Goal: Use online tool/utility: Utilize a website feature to perform a specific function

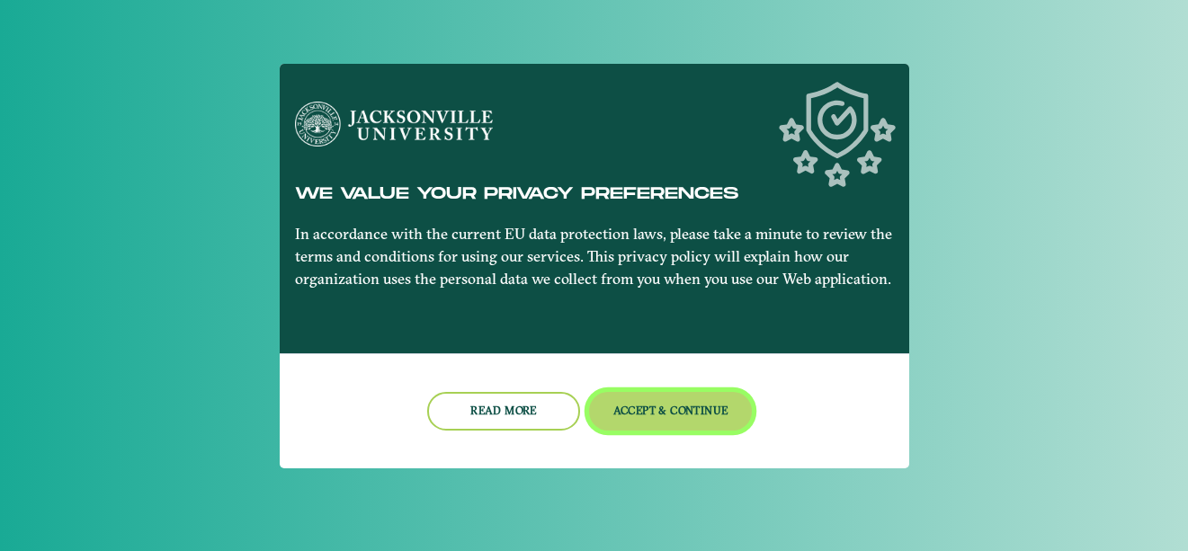
click at [628, 409] on button "Accept & Continue" at bounding box center [670, 411] width 163 height 39
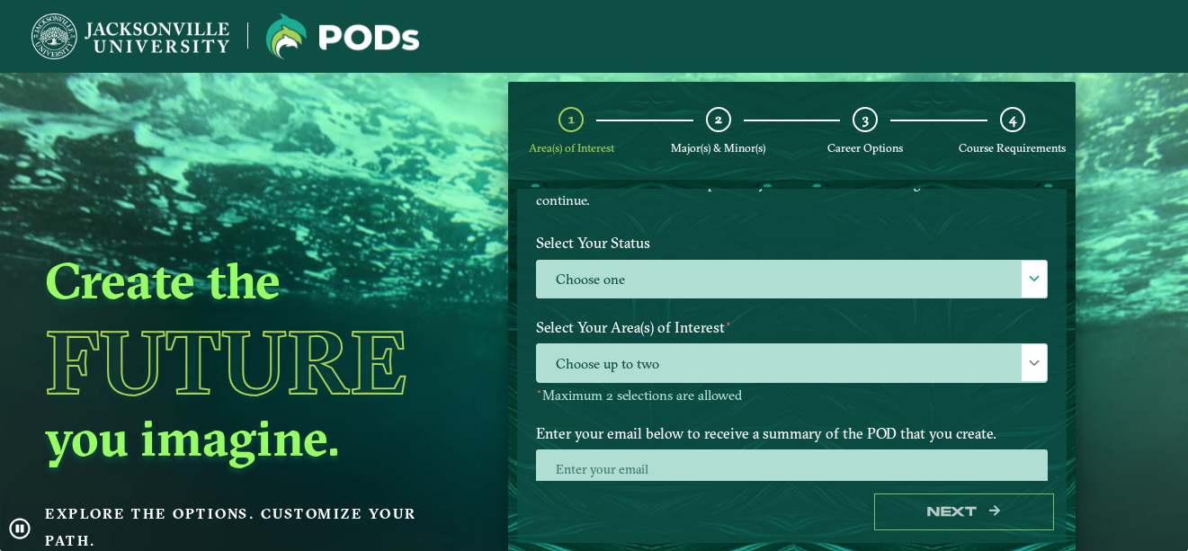
scroll to position [148, 0]
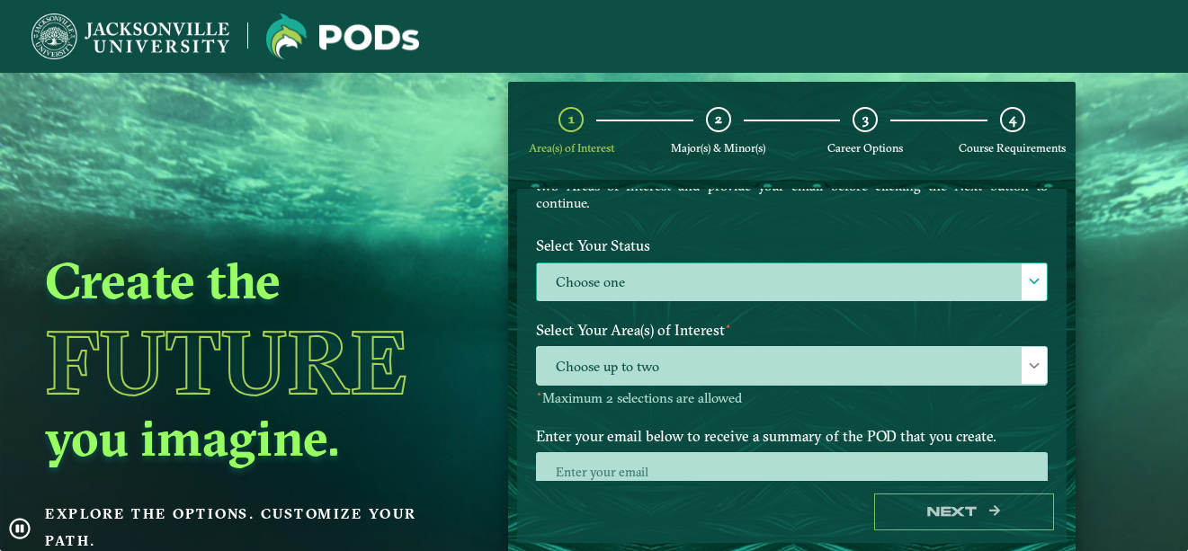
click at [986, 281] on label "Choose one" at bounding box center [792, 283] width 510 height 39
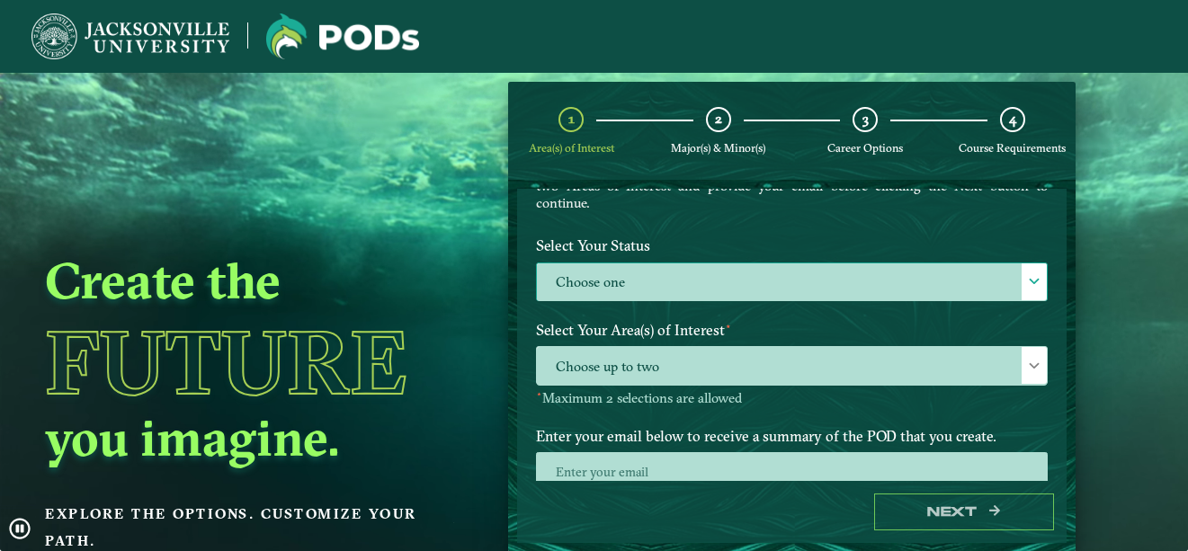
scroll to position [10, 83]
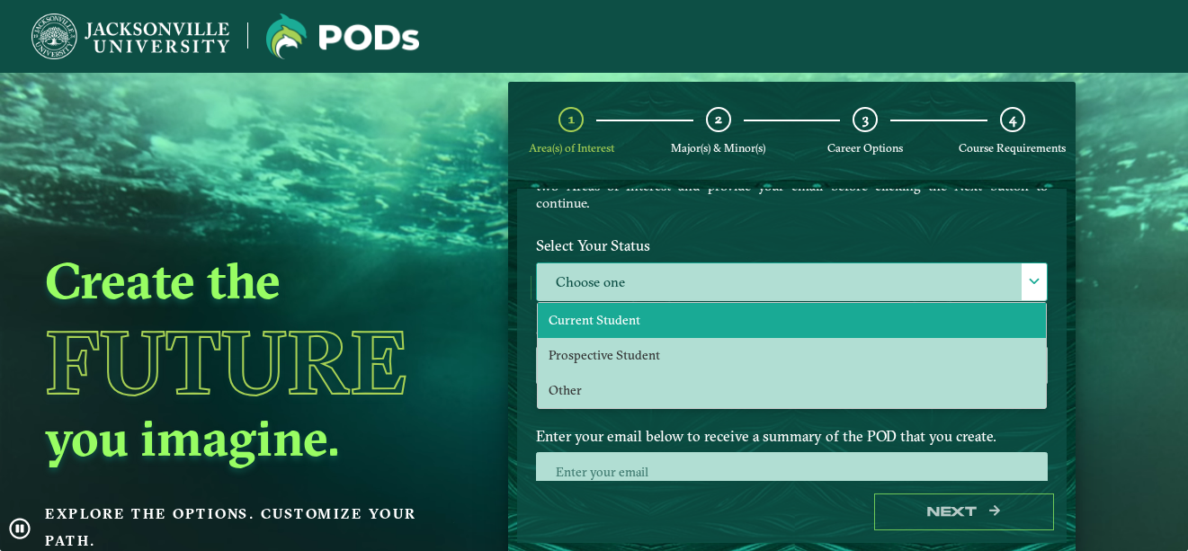
click at [982, 333] on li "Current Student" at bounding box center [792, 320] width 508 height 35
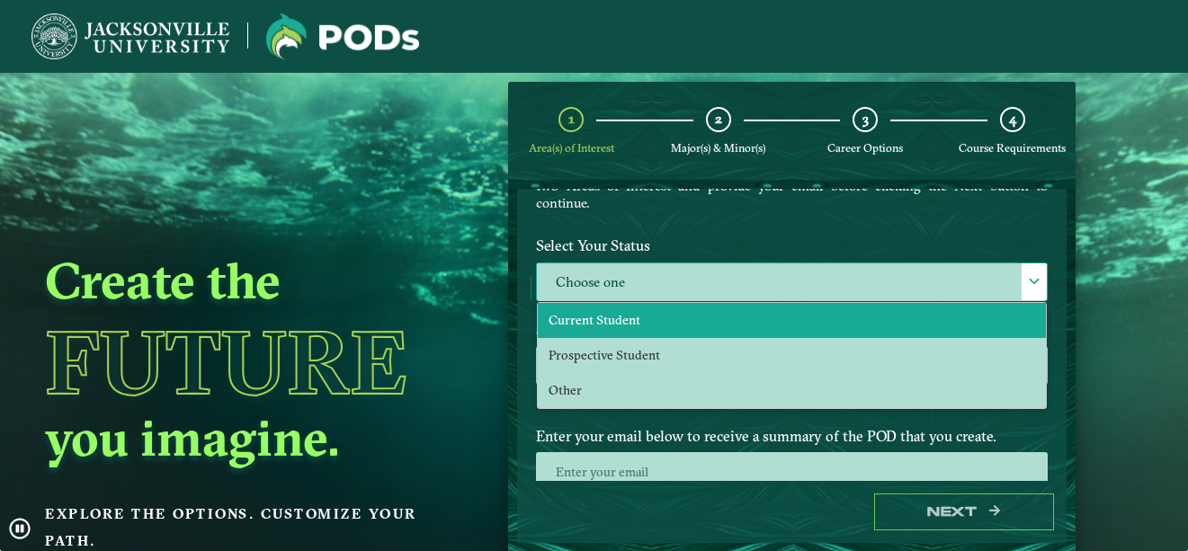
select select "[object Object]"
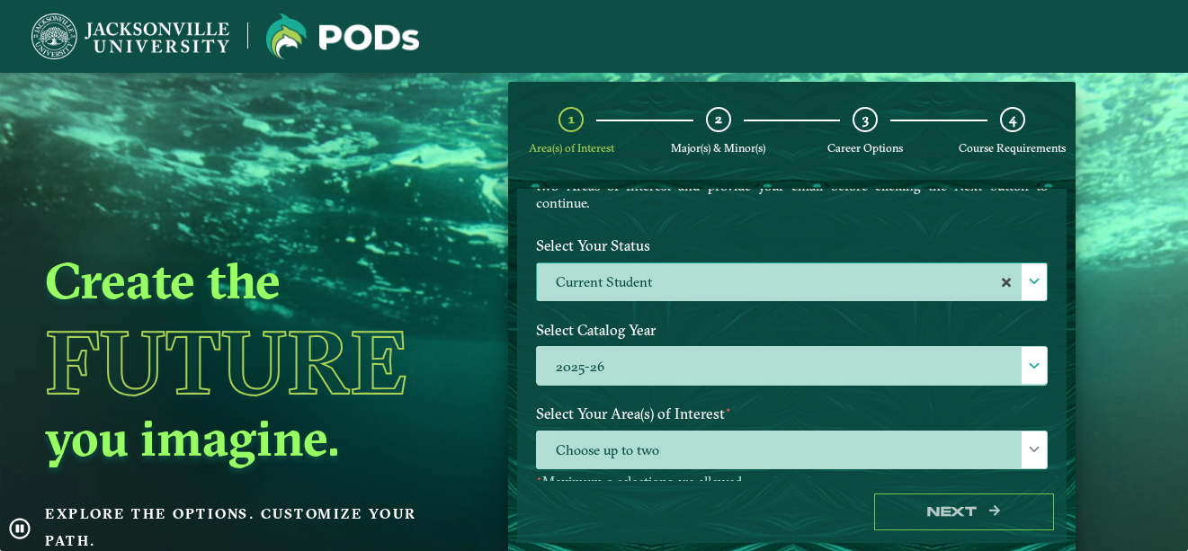
click at [602, 284] on label "Current Student" at bounding box center [792, 283] width 510 height 39
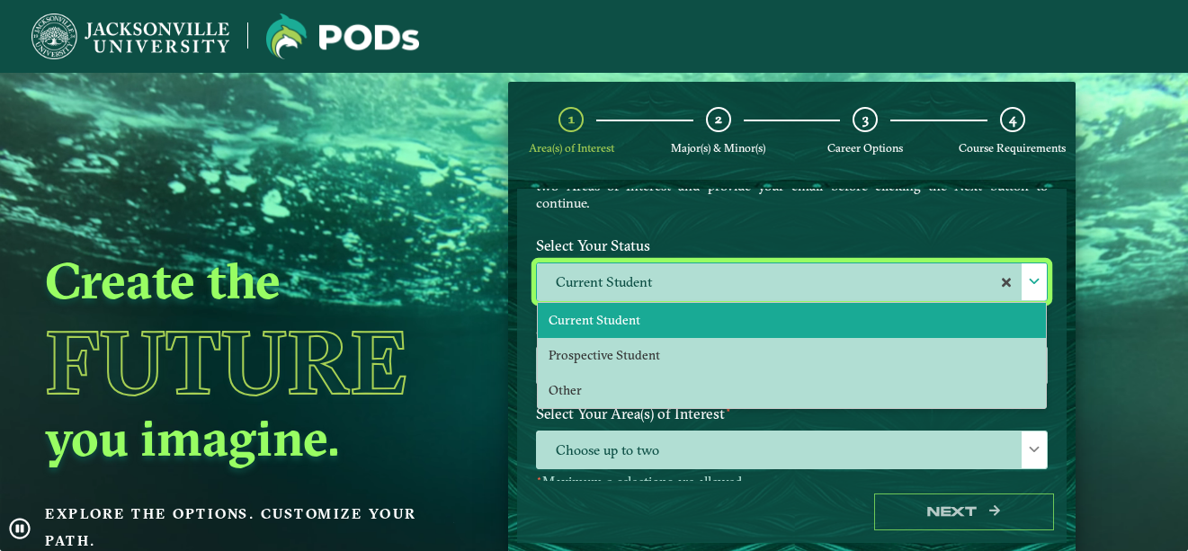
click at [626, 313] on span "Current Student" at bounding box center [595, 320] width 92 height 16
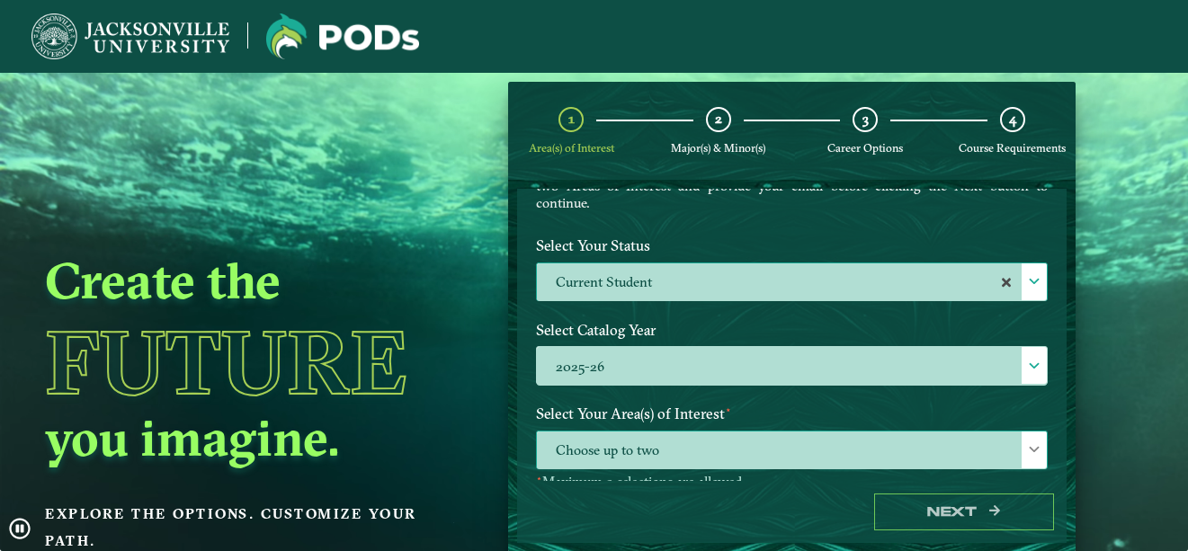
click at [838, 450] on span "Choose up to two" at bounding box center [792, 451] width 510 height 39
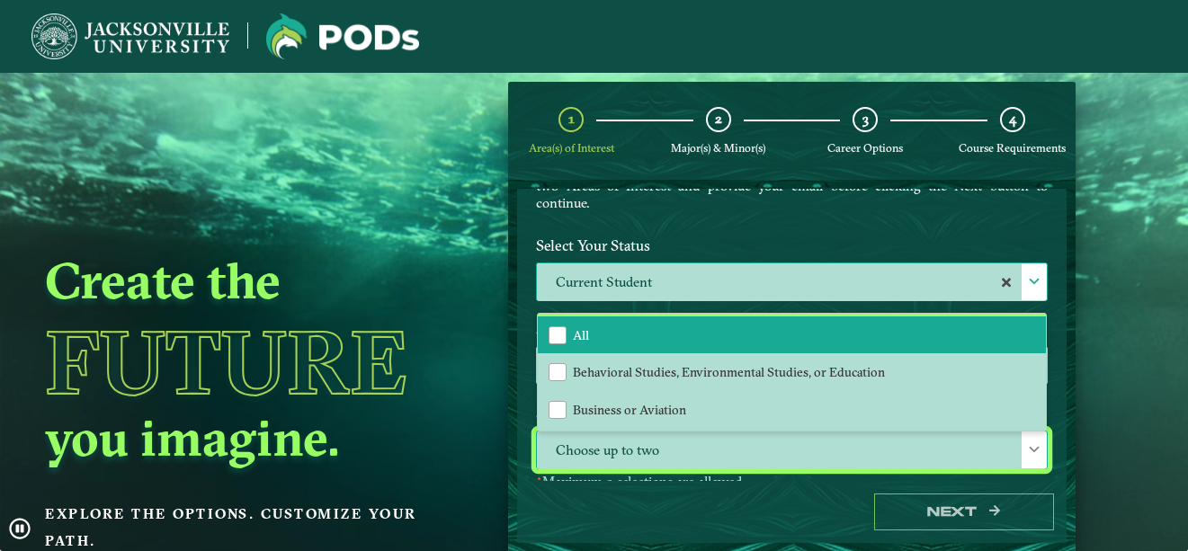
click at [640, 349] on li "All" at bounding box center [792, 336] width 508 height 38
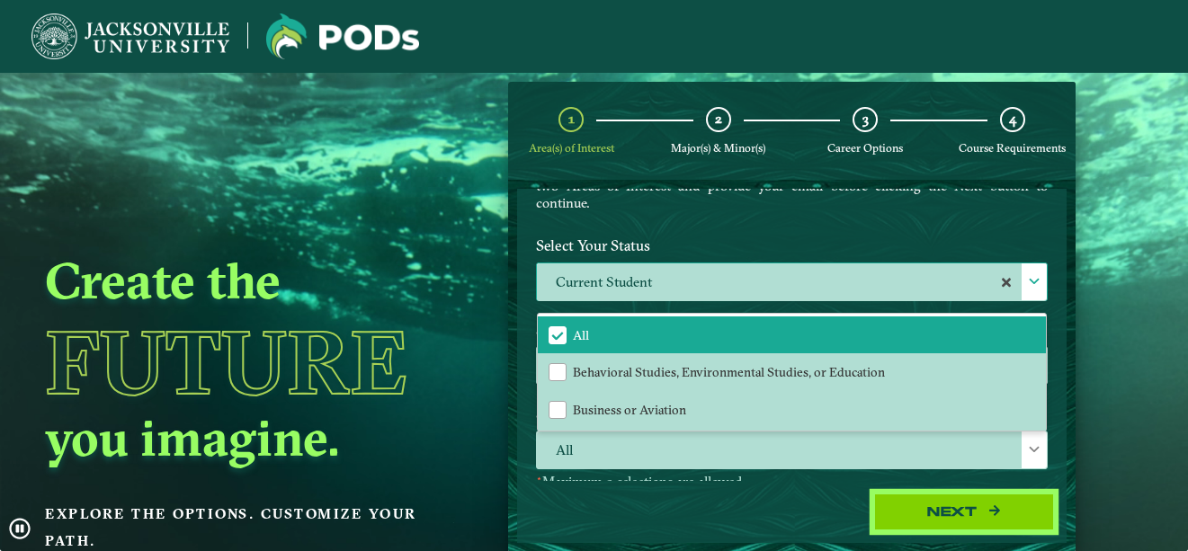
click at [910, 518] on button "Next" at bounding box center [964, 512] width 180 height 37
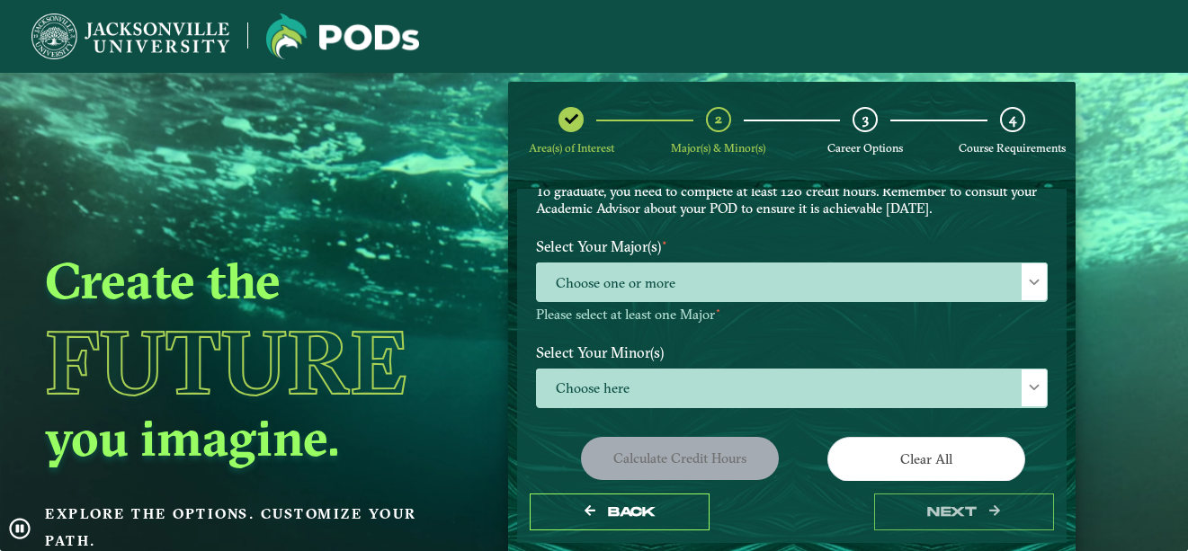
scroll to position [167, 0]
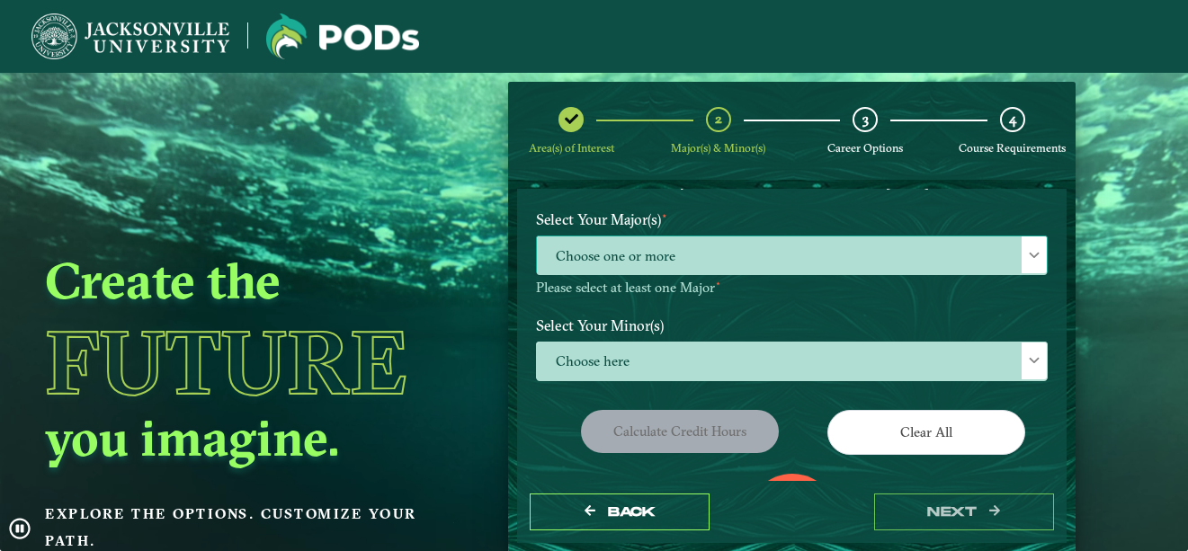
click at [607, 258] on span "Choose one or more" at bounding box center [792, 256] width 510 height 39
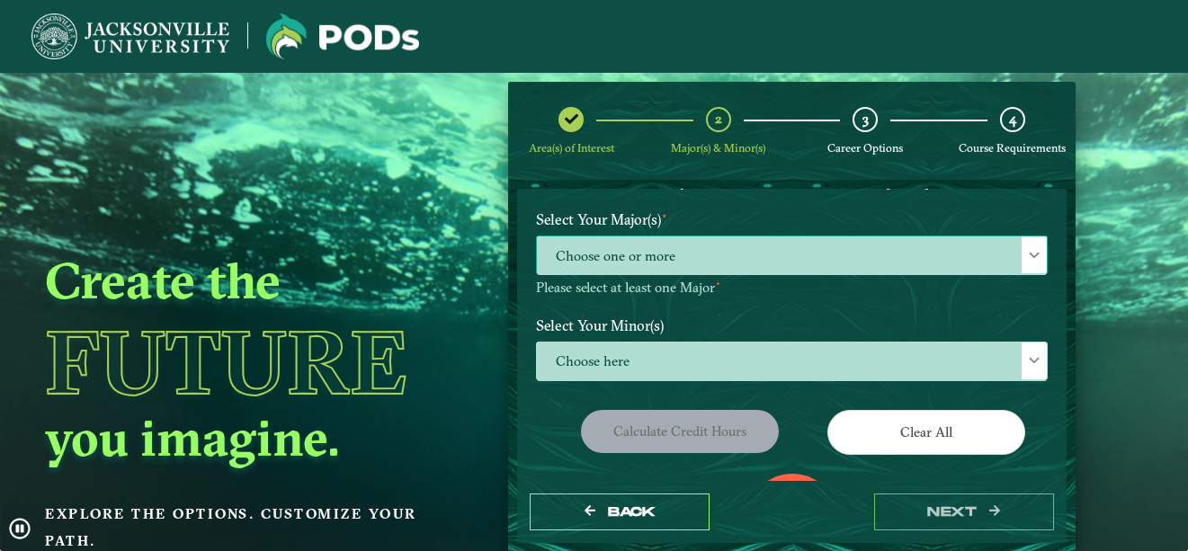
scroll to position [10, 83]
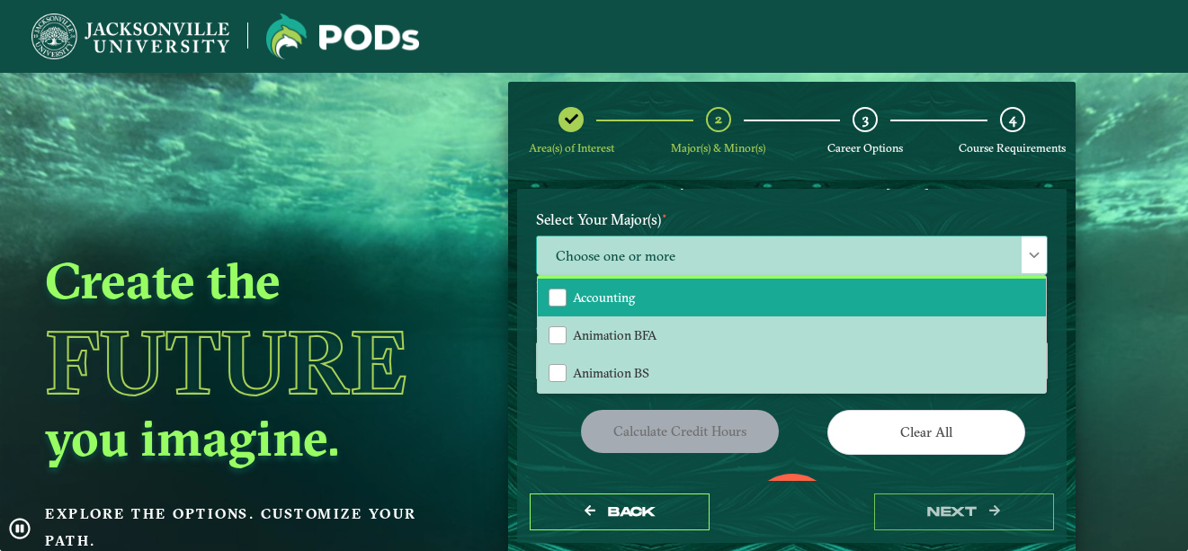
click at [727, 297] on li "Accounting" at bounding box center [792, 298] width 508 height 38
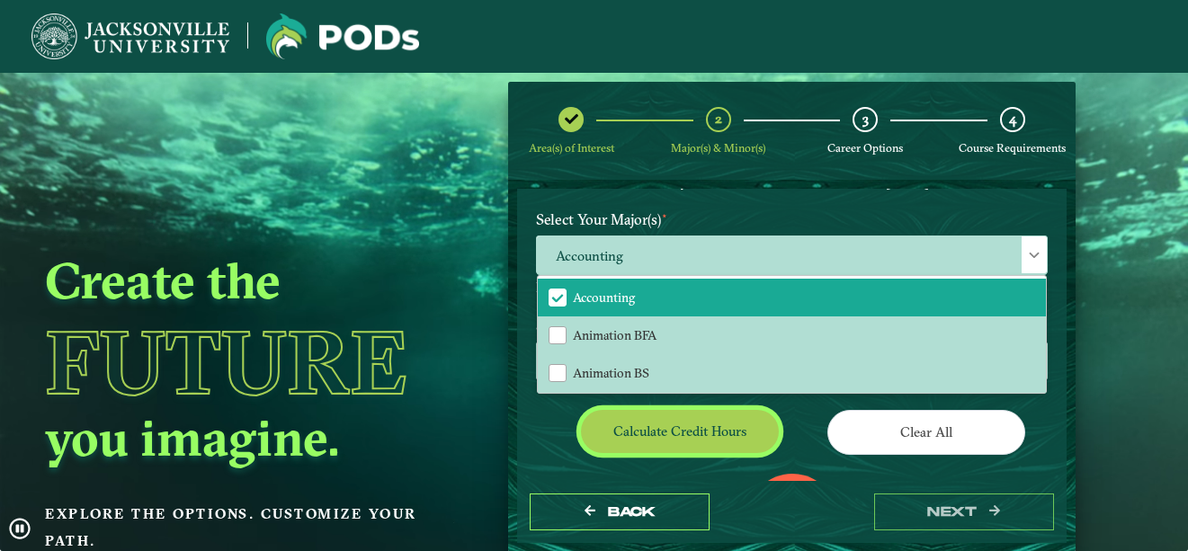
click at [640, 433] on button "Calculate credit hours" at bounding box center [680, 431] width 198 height 42
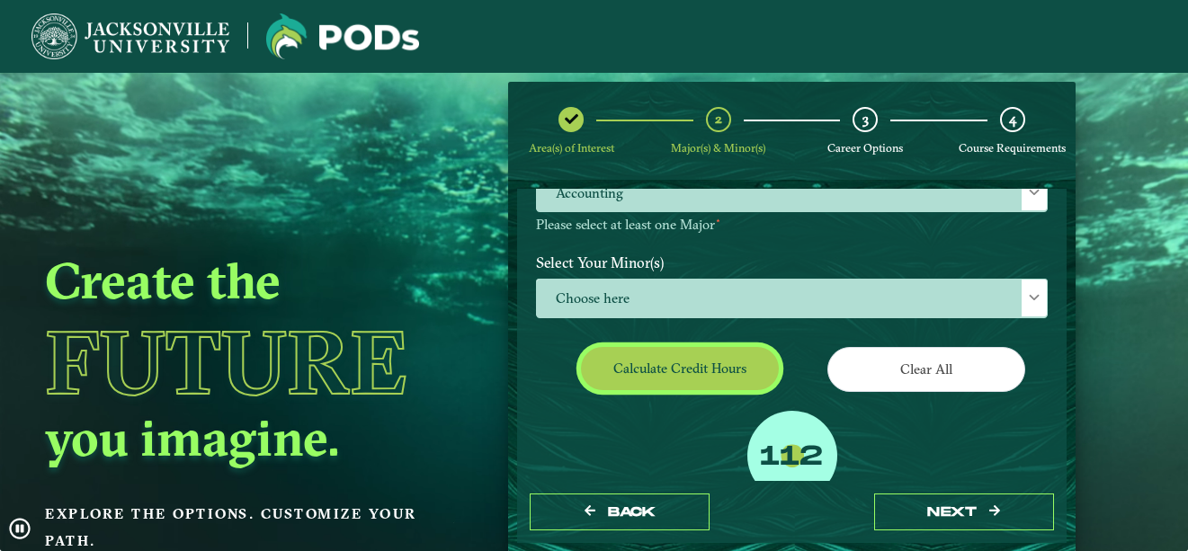
scroll to position [279, 0]
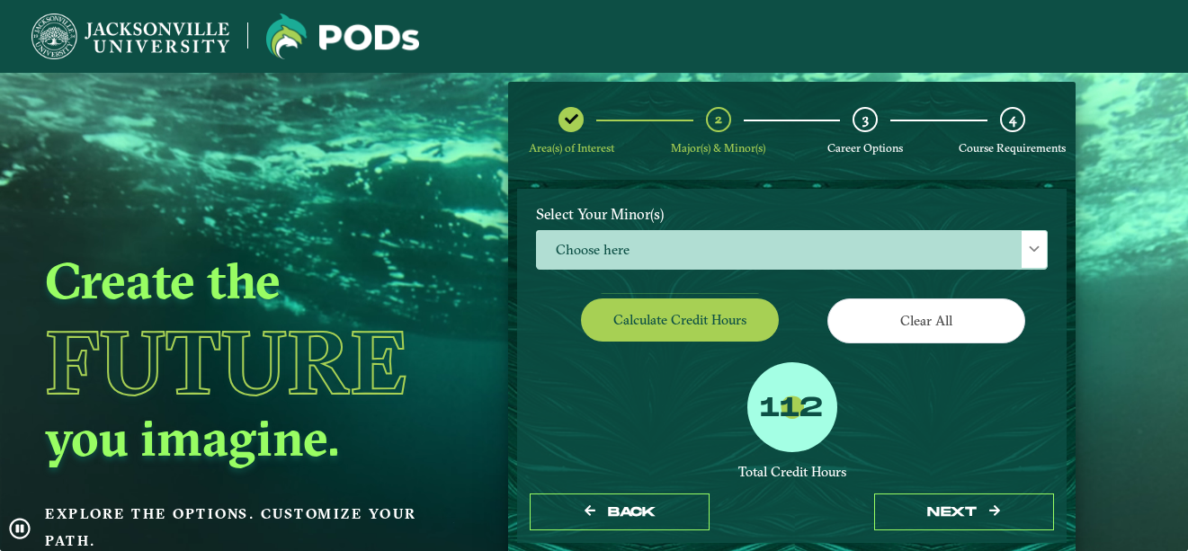
drag, startPoint x: 1055, startPoint y: 377, endPoint x: 1064, endPoint y: 323, distance: 54.7
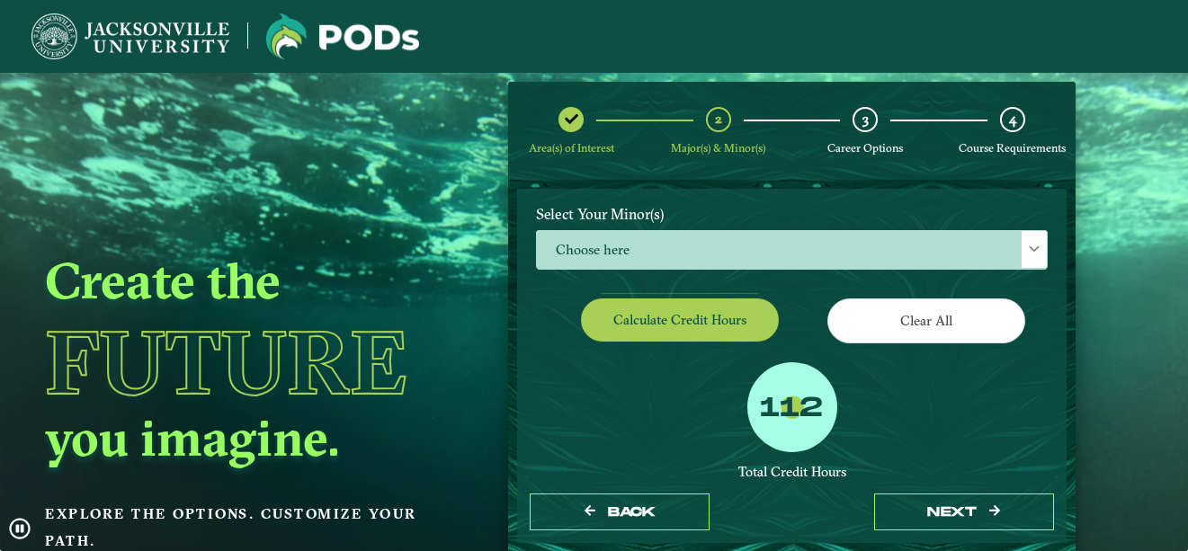
click at [1064, 323] on form "EXPLORE OUR PROGRAMS Choose your major(s) and minor(s) in the dropdown windows …" at bounding box center [792, 366] width 568 height 372
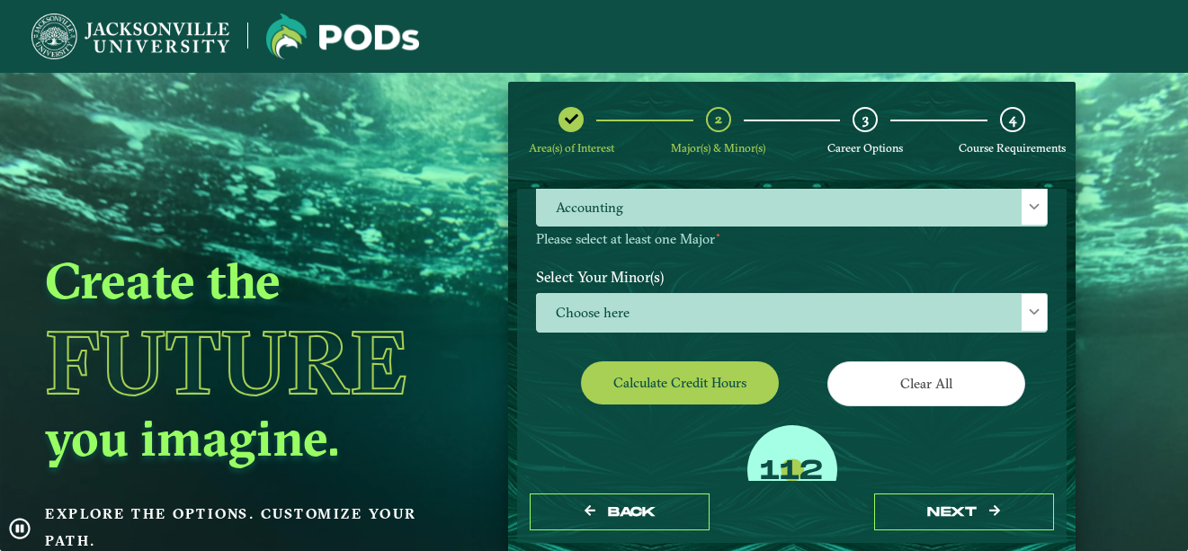
scroll to position [220, 0]
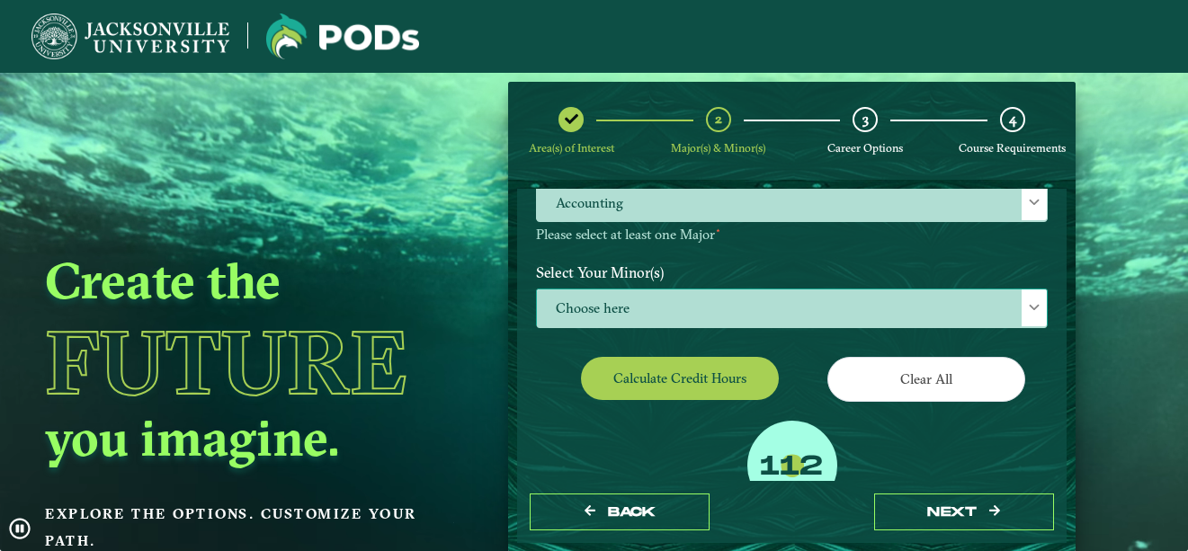
click at [965, 319] on span "Choose here" at bounding box center [792, 309] width 510 height 39
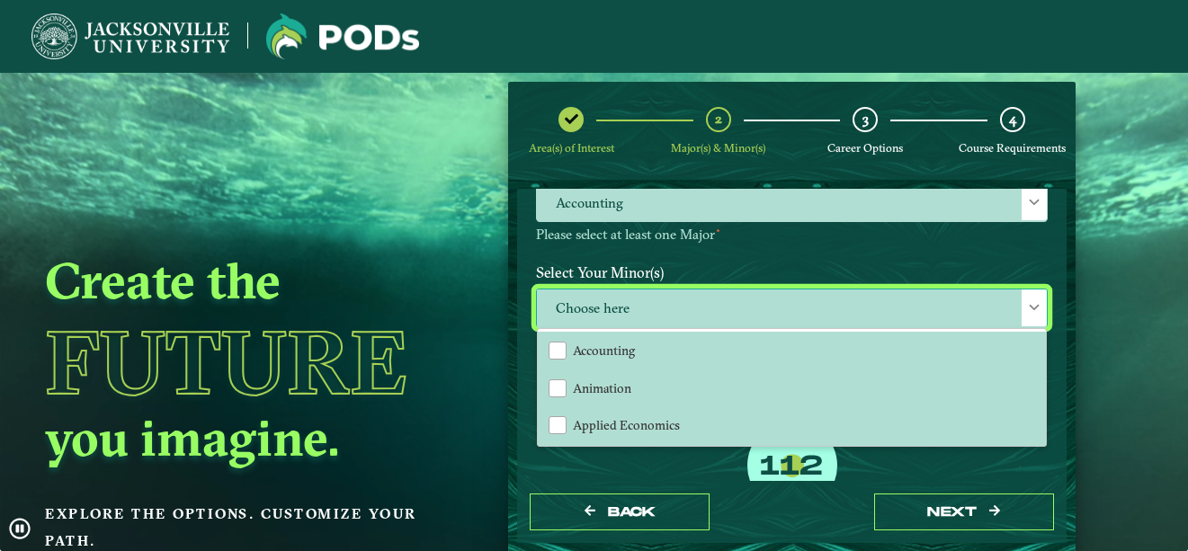
scroll to position [10, 83]
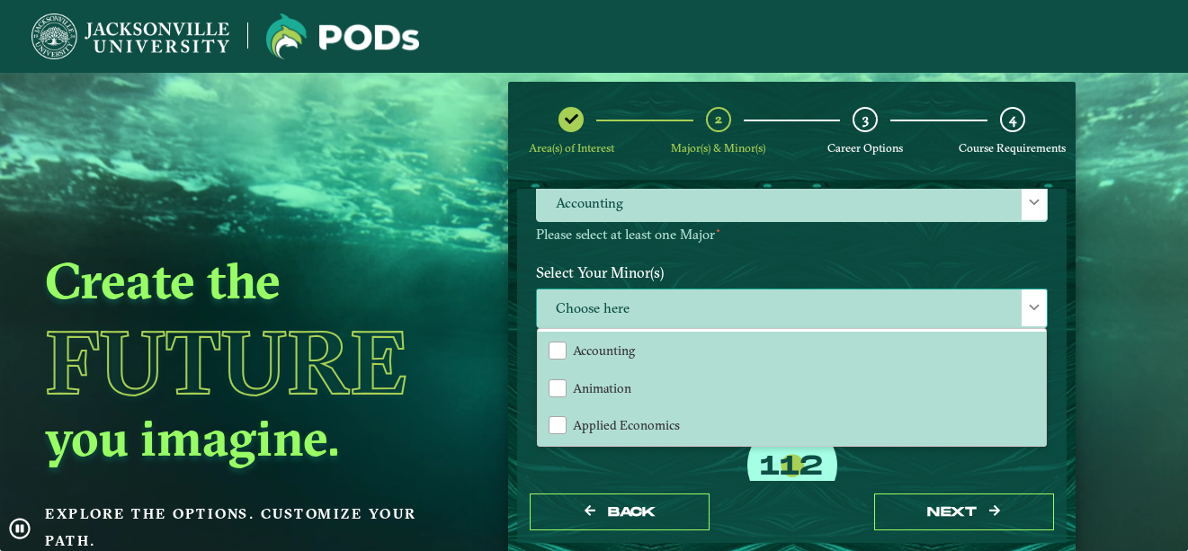
click at [770, 308] on span "Choose here" at bounding box center [792, 309] width 510 height 39
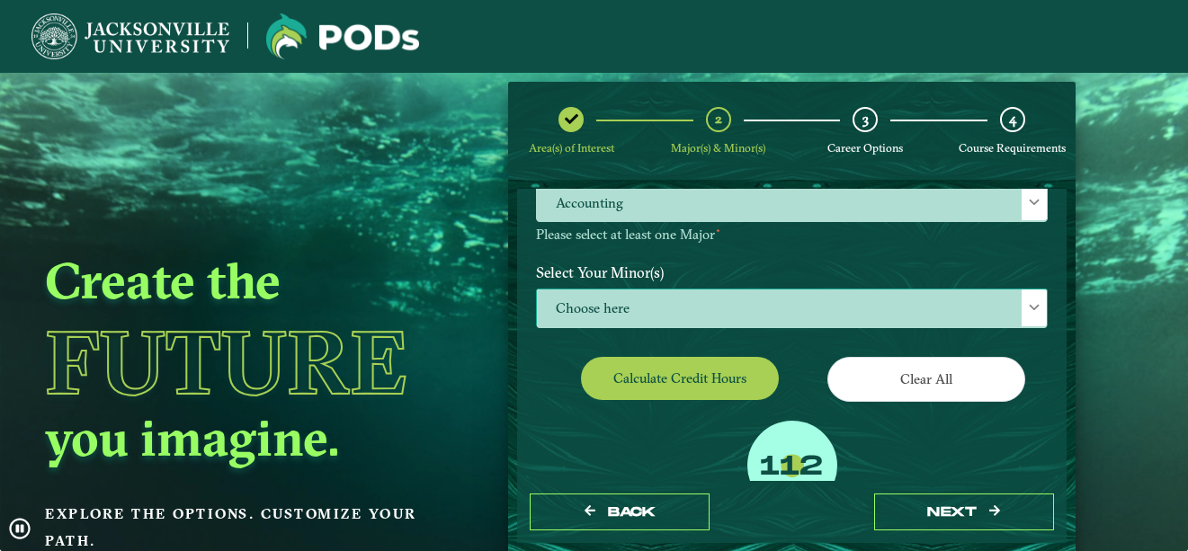
click at [769, 318] on span "Choose here" at bounding box center [792, 309] width 510 height 39
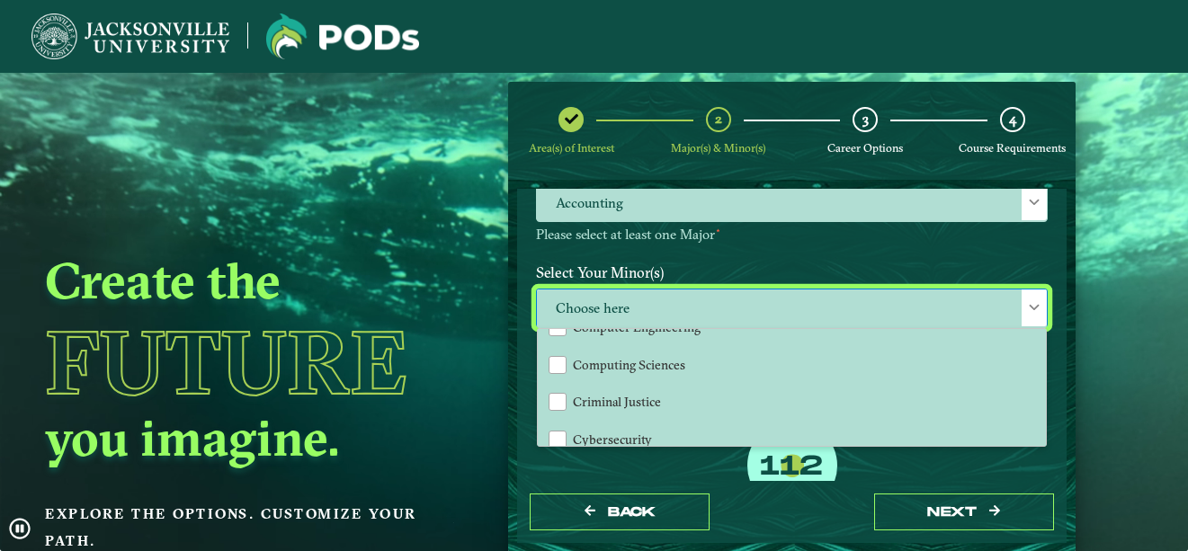
scroll to position [539, 0]
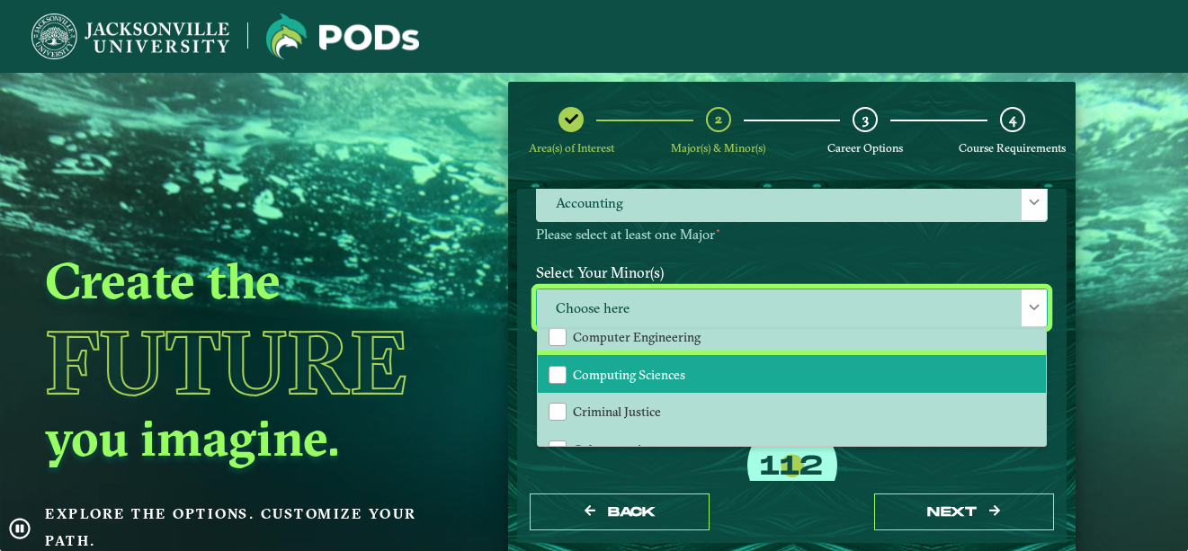
click at [645, 374] on span "Computing Sciences" at bounding box center [629, 375] width 112 height 16
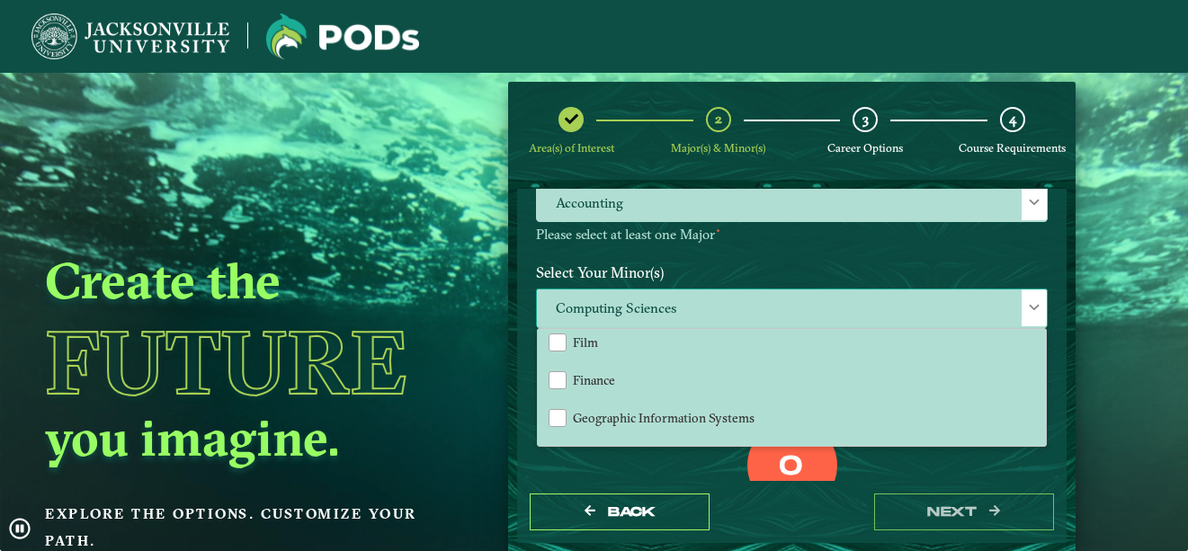
scroll to position [872, 0]
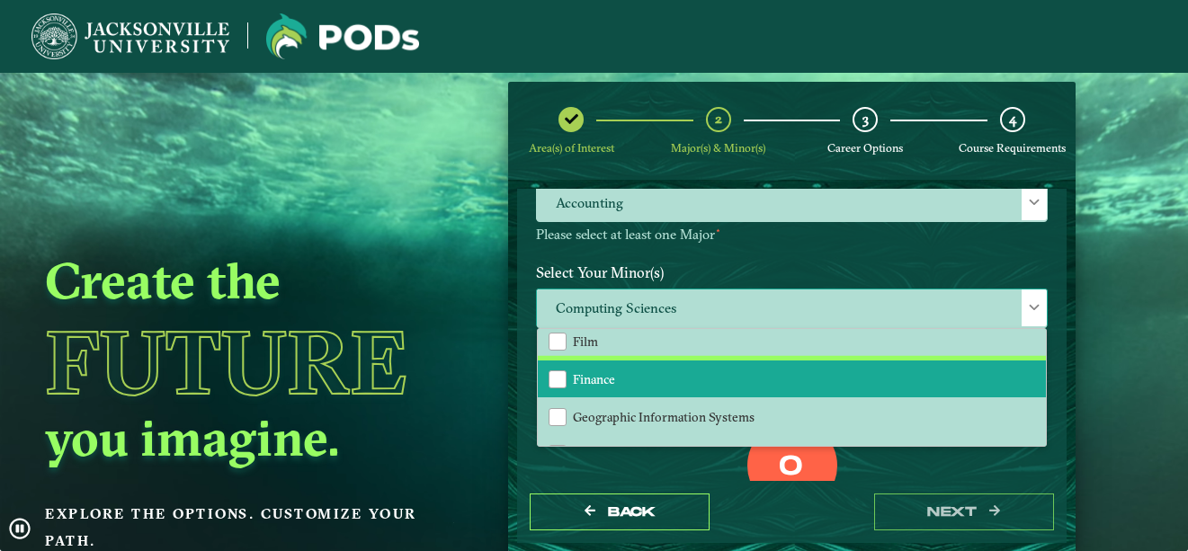
click at [649, 390] on li "Finance" at bounding box center [792, 380] width 508 height 38
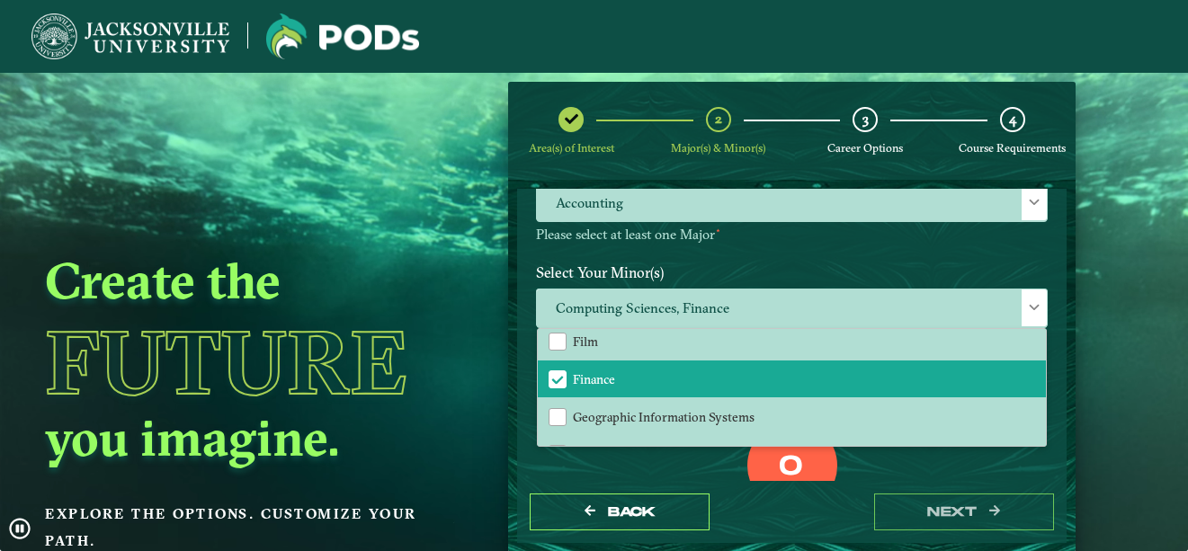
click at [890, 472] on div "0 Total Credit Hours" at bounding box center [792, 497] width 539 height 153
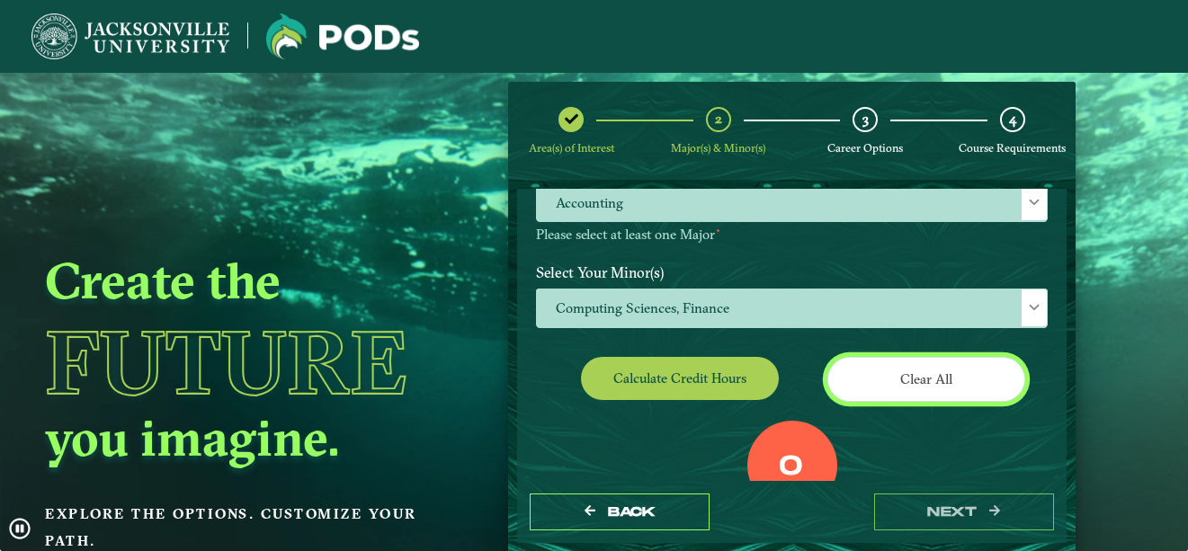
click at [908, 381] on button "Clear All" at bounding box center [926, 379] width 198 height 44
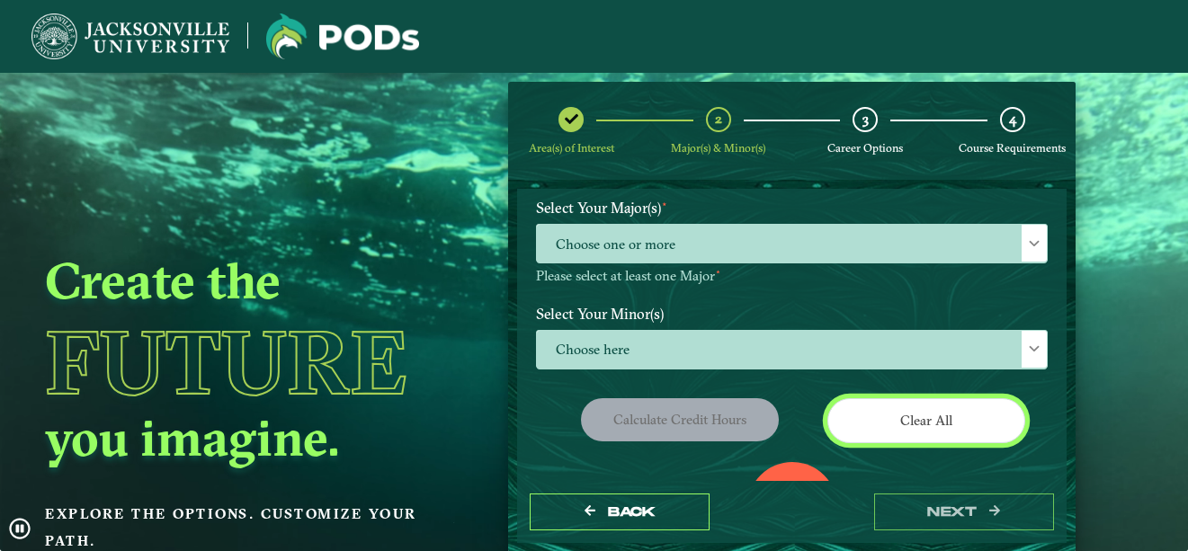
scroll to position [177, 0]
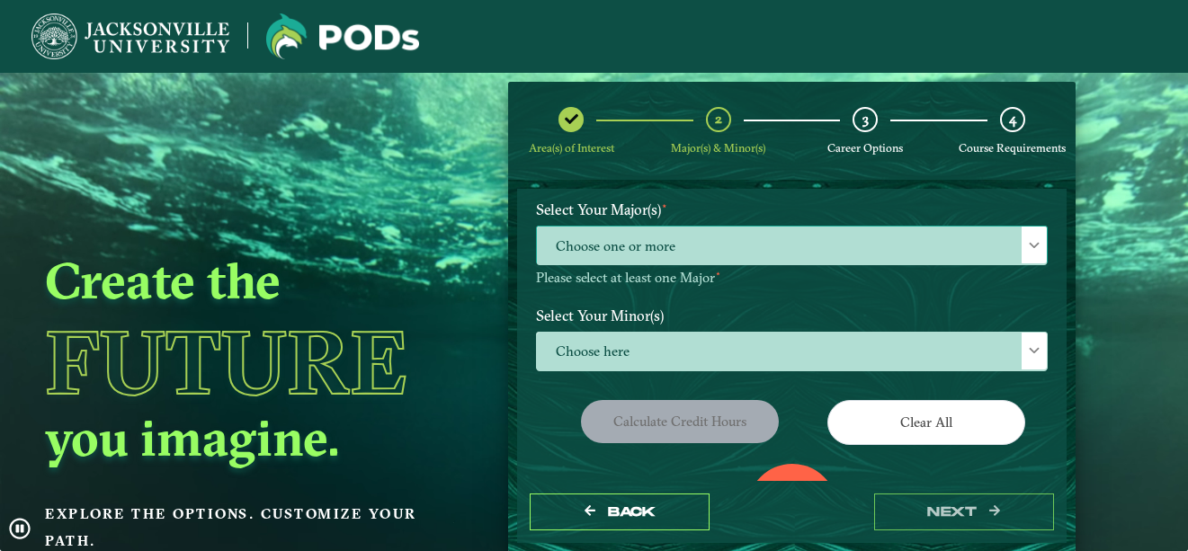
click at [777, 251] on span "Choose one or more" at bounding box center [792, 246] width 510 height 39
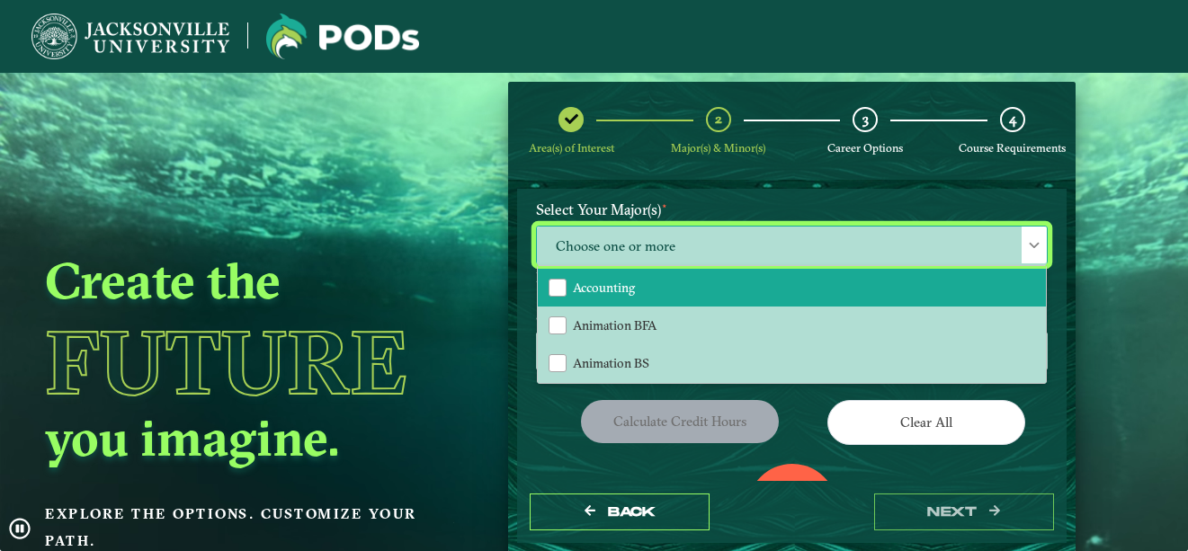
click at [749, 289] on li "Accounting" at bounding box center [792, 288] width 508 height 38
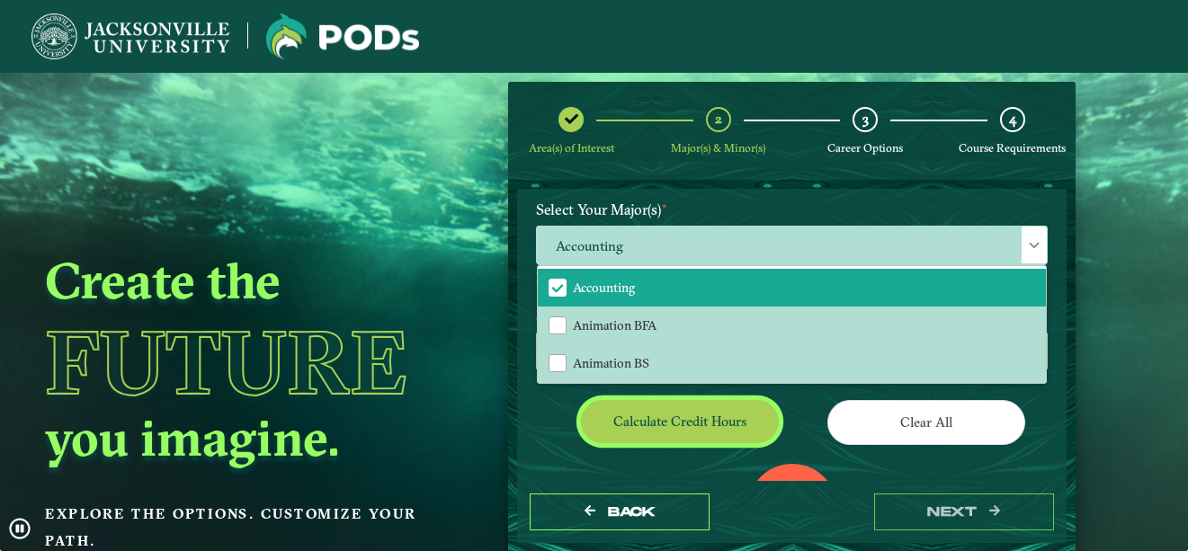
click at [724, 410] on button "Calculate credit hours" at bounding box center [680, 421] width 198 height 42
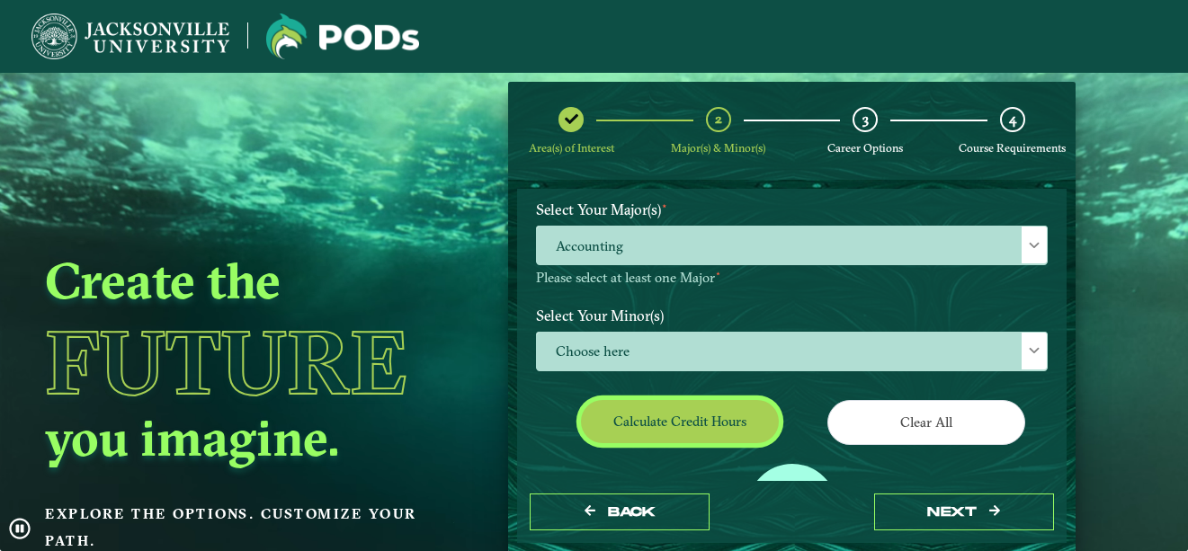
scroll to position [279, 0]
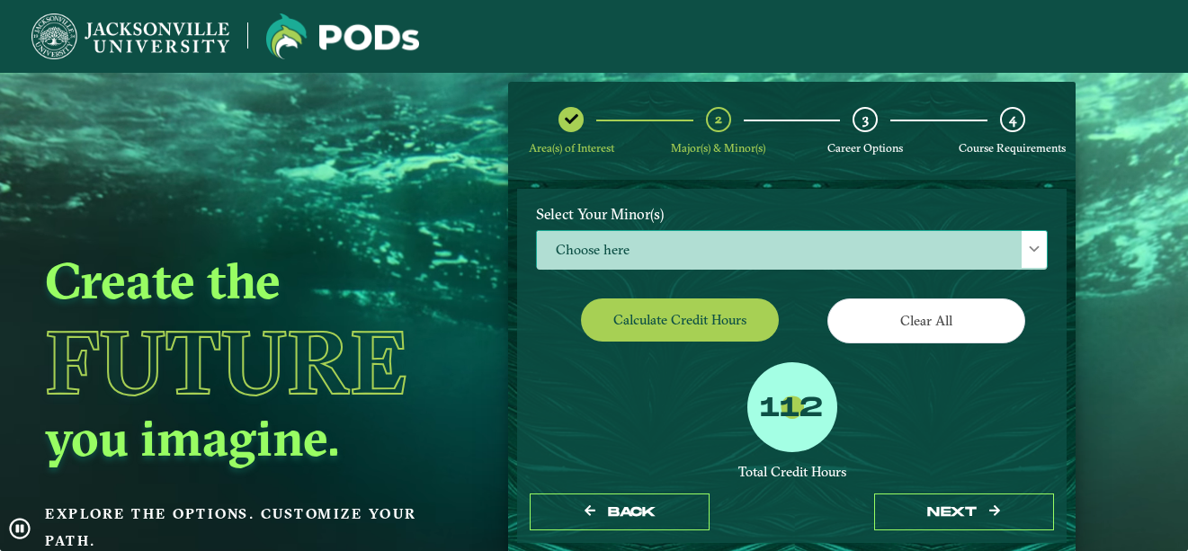
click at [758, 264] on span "Choose here" at bounding box center [792, 250] width 510 height 39
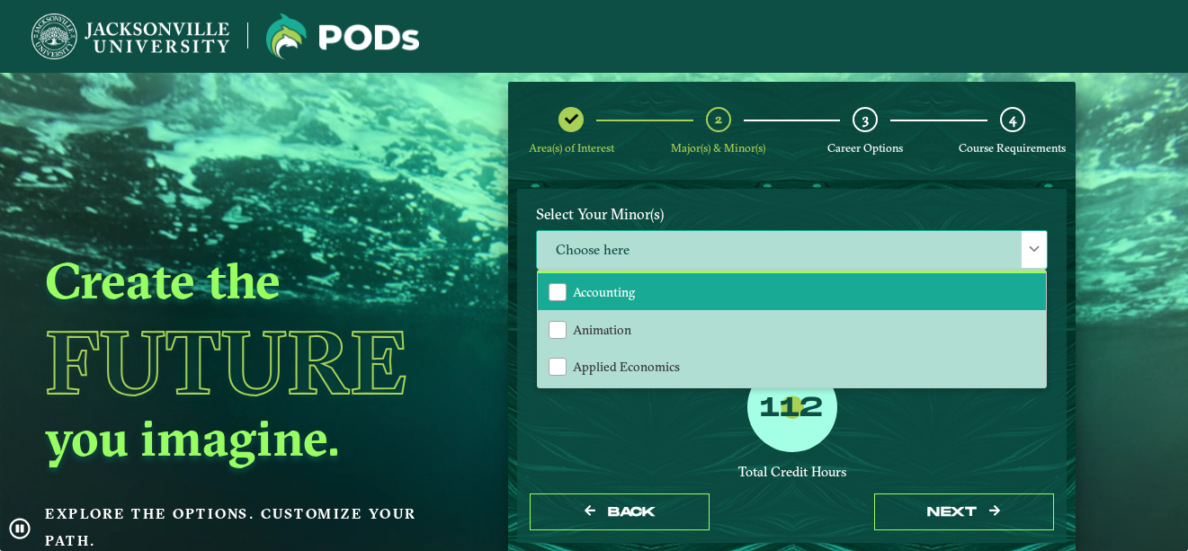
click at [685, 301] on li "Accounting" at bounding box center [792, 292] width 508 height 38
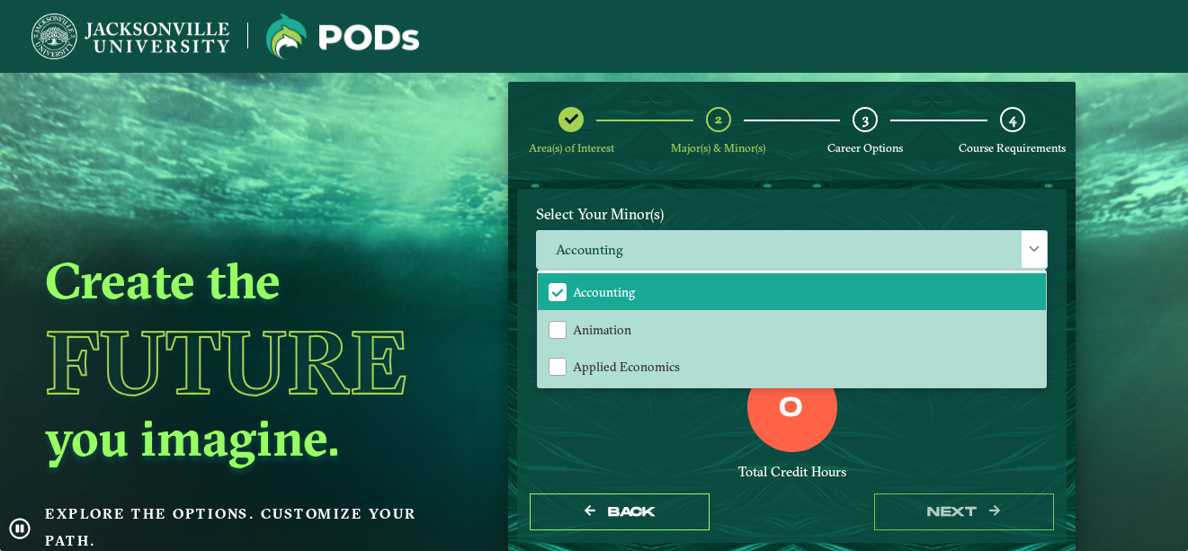
click at [574, 433] on div "0 Total Credit Hours" at bounding box center [792, 438] width 539 height 153
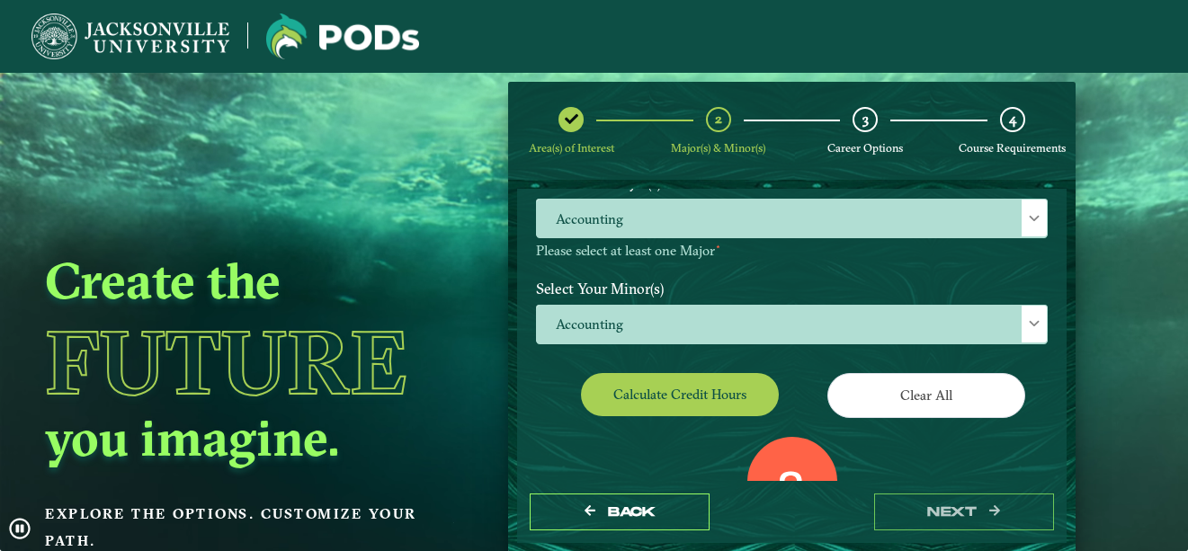
scroll to position [198, 0]
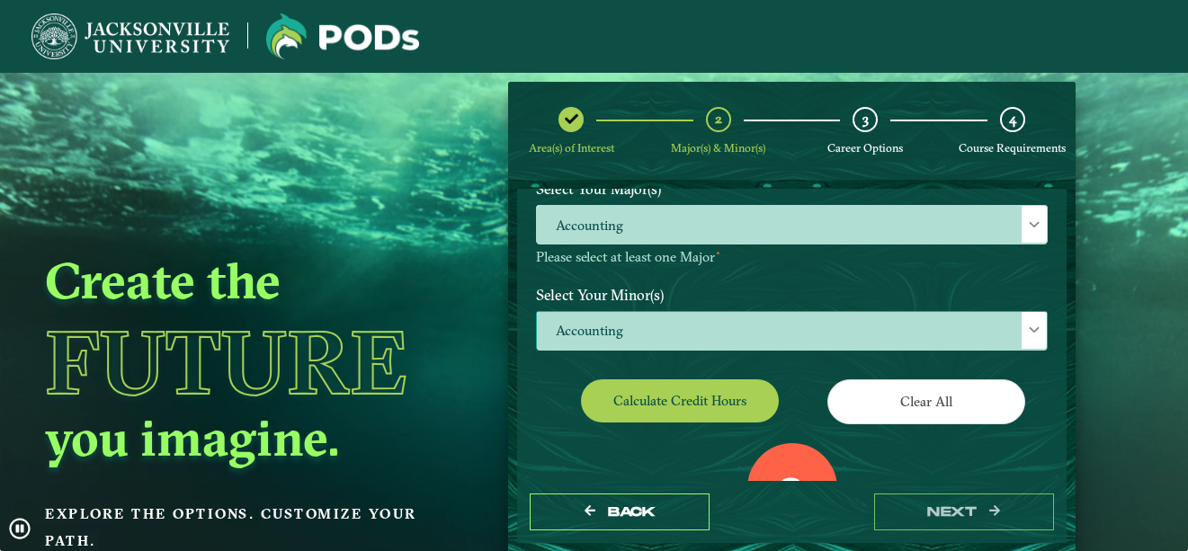
click at [700, 320] on span "Accounting" at bounding box center [792, 331] width 510 height 39
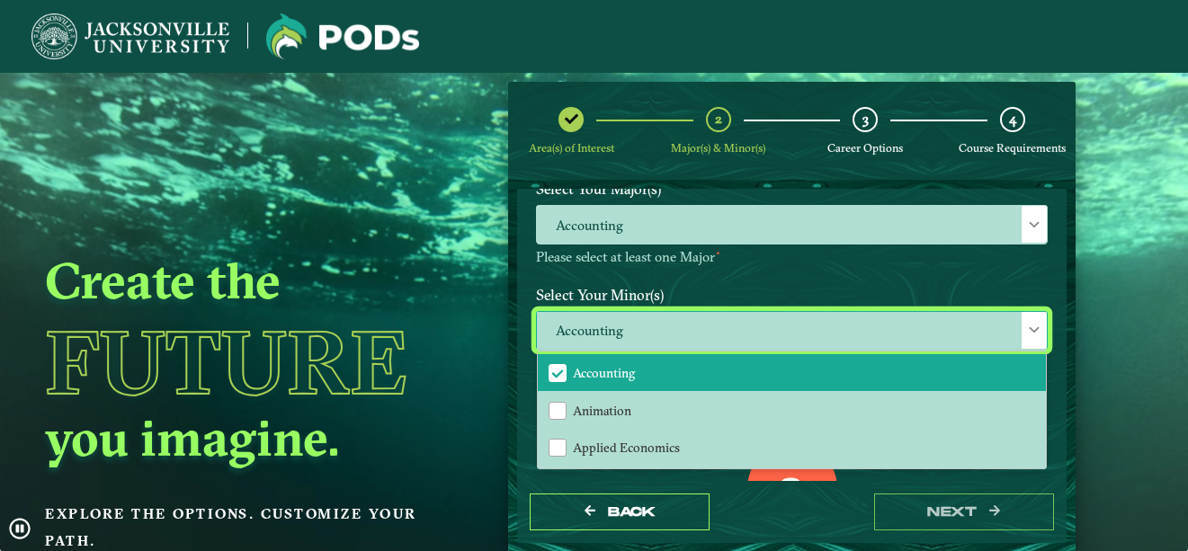
click at [554, 376] on span "Accounting" at bounding box center [558, 373] width 16 height 16
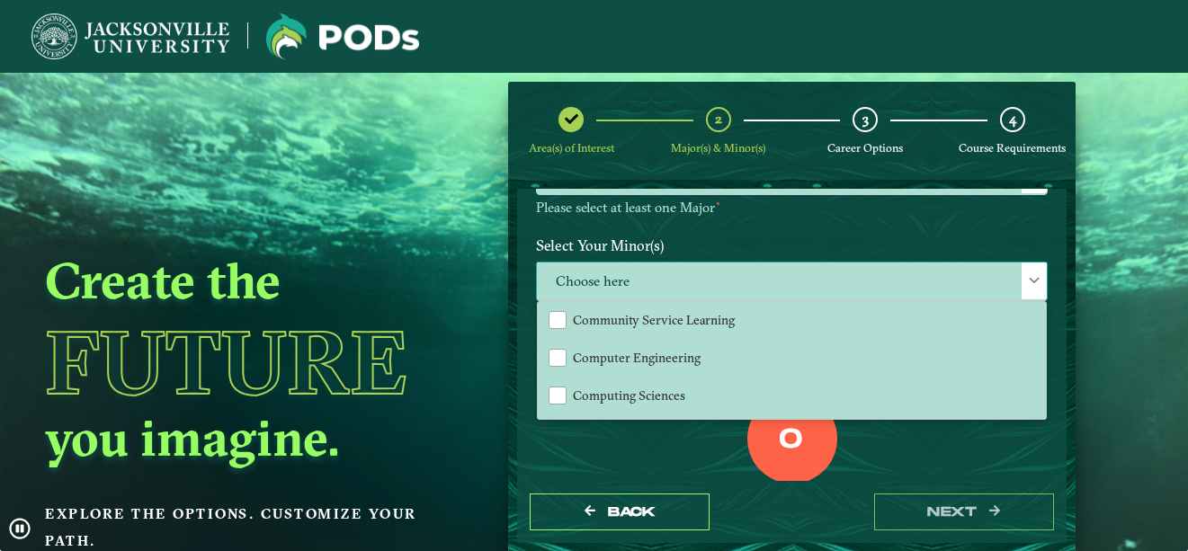
scroll to position [488, 0]
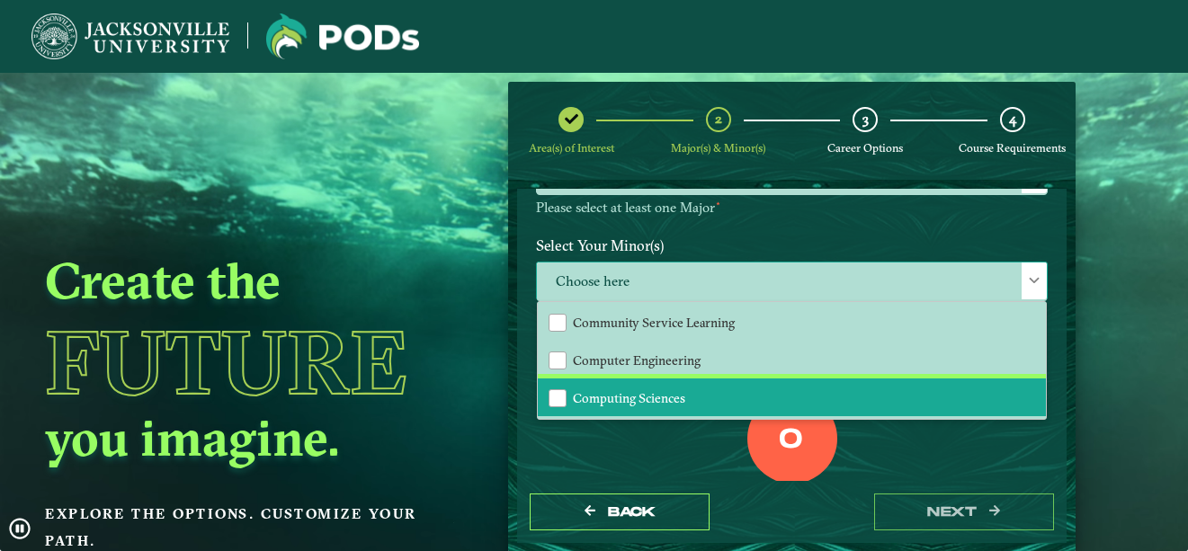
click at [666, 392] on span "Computing Sciences" at bounding box center [629, 398] width 112 height 16
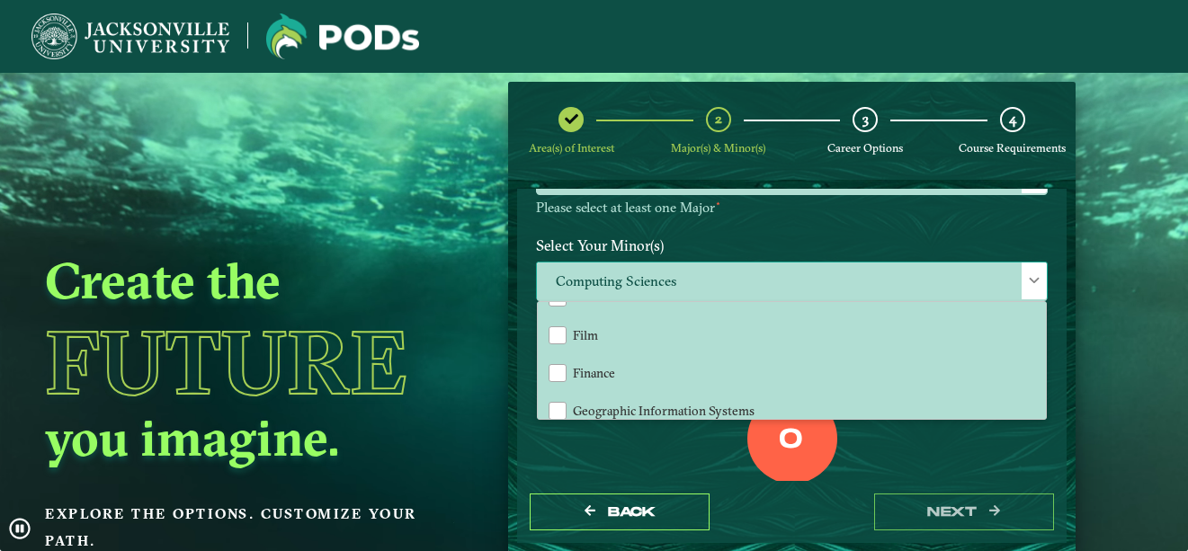
scroll to position [873, 0]
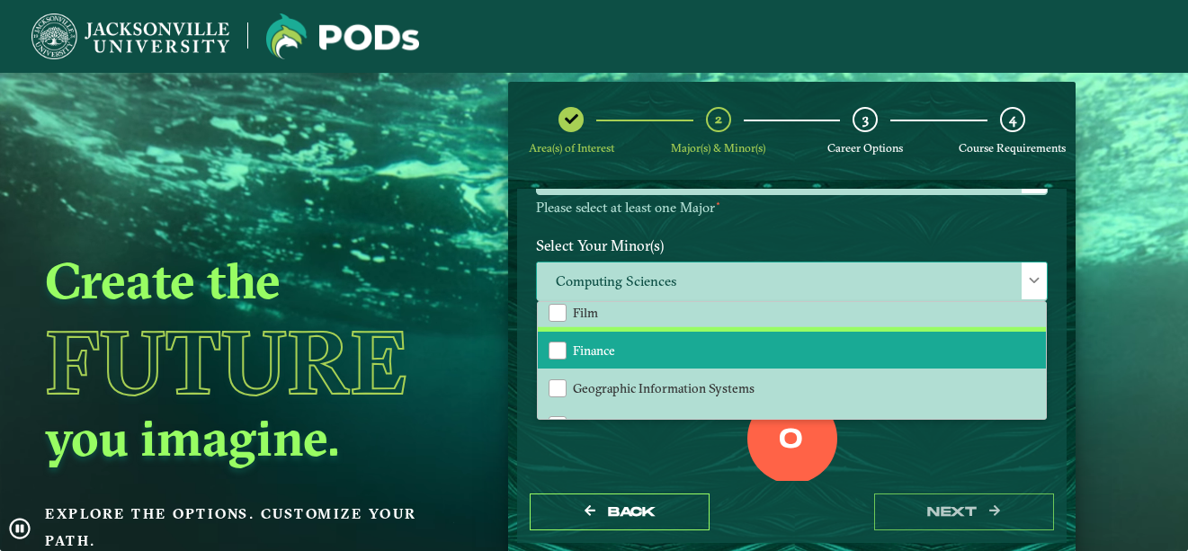
click at [655, 353] on li "Finance" at bounding box center [792, 351] width 508 height 38
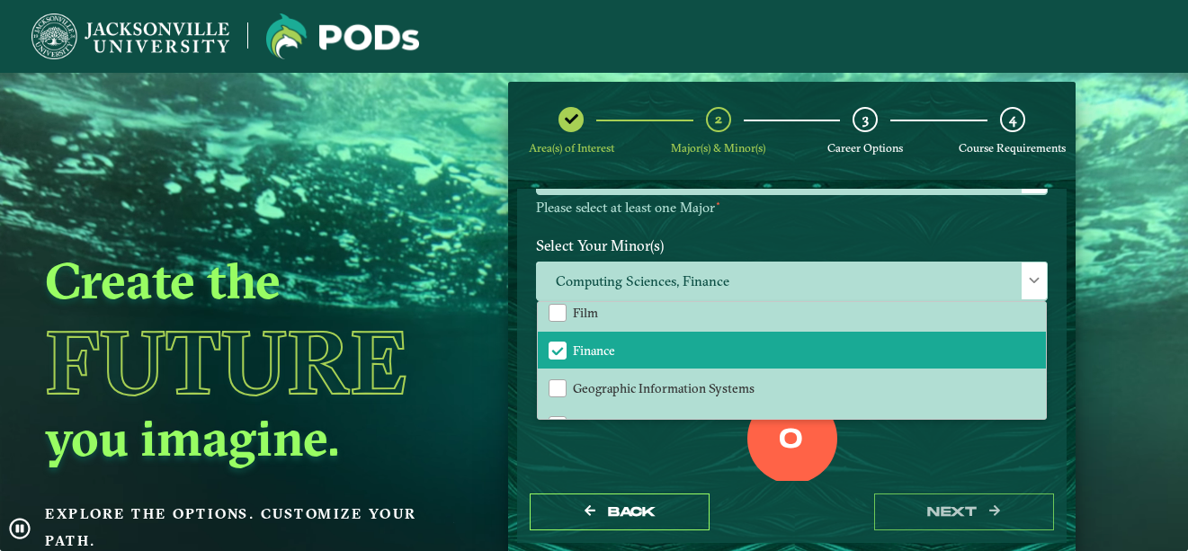
click at [665, 474] on div "0 Total Credit Hours" at bounding box center [792, 470] width 539 height 153
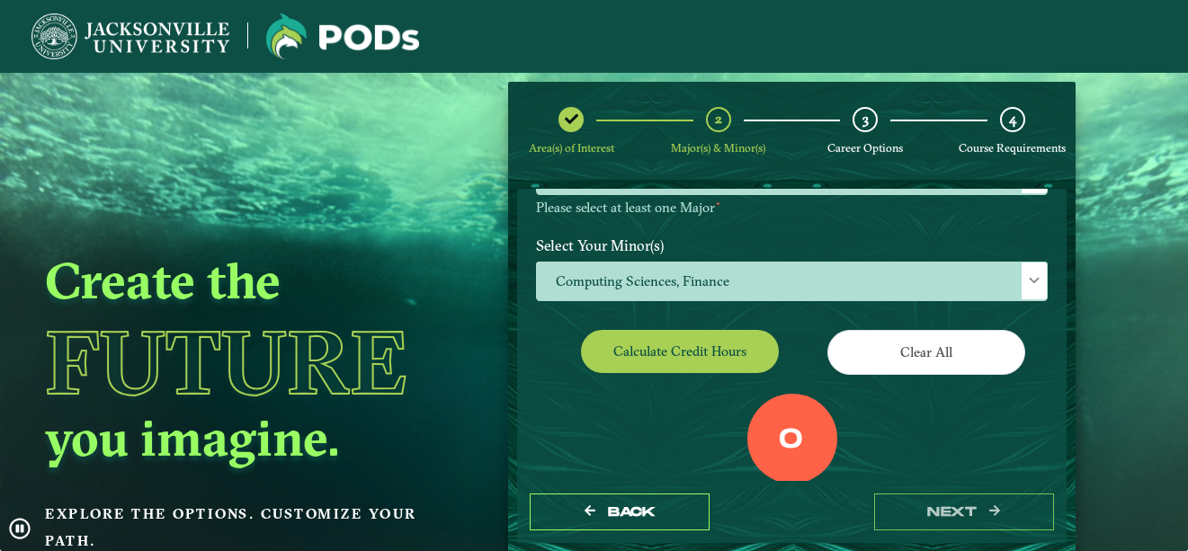
click at [722, 349] on button "Calculate credit hours" at bounding box center [680, 351] width 198 height 42
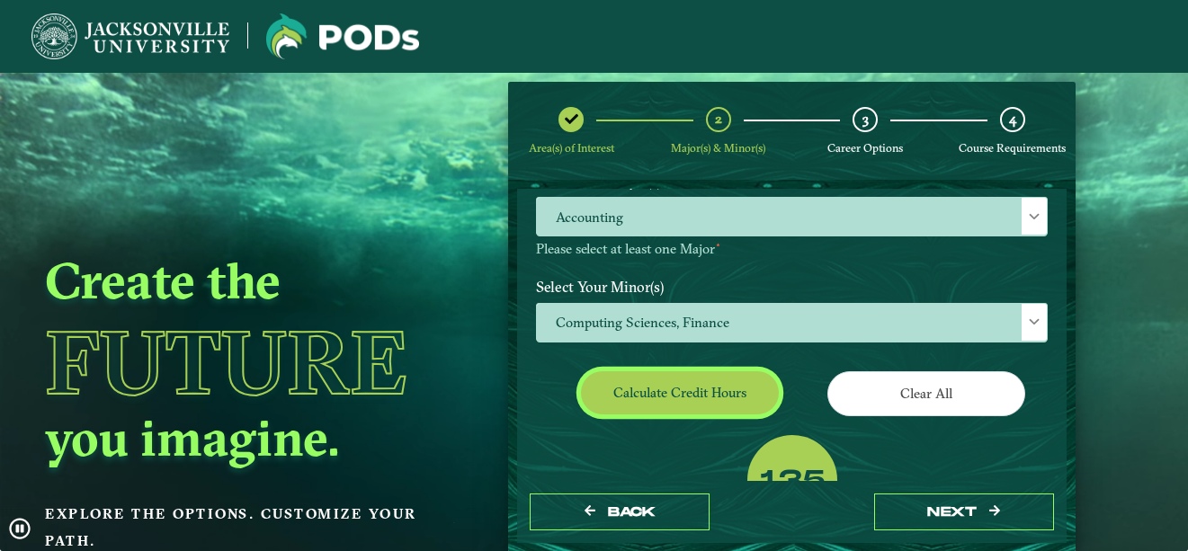
scroll to position [182, 0]
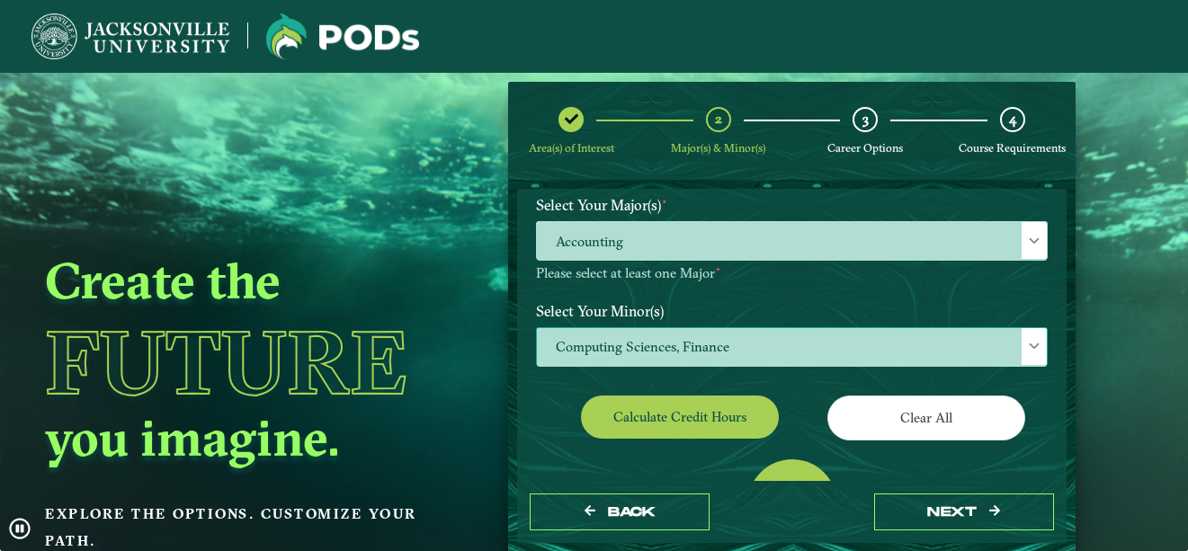
click at [851, 350] on span "Computing Sciences, Finance" at bounding box center [792, 347] width 510 height 39
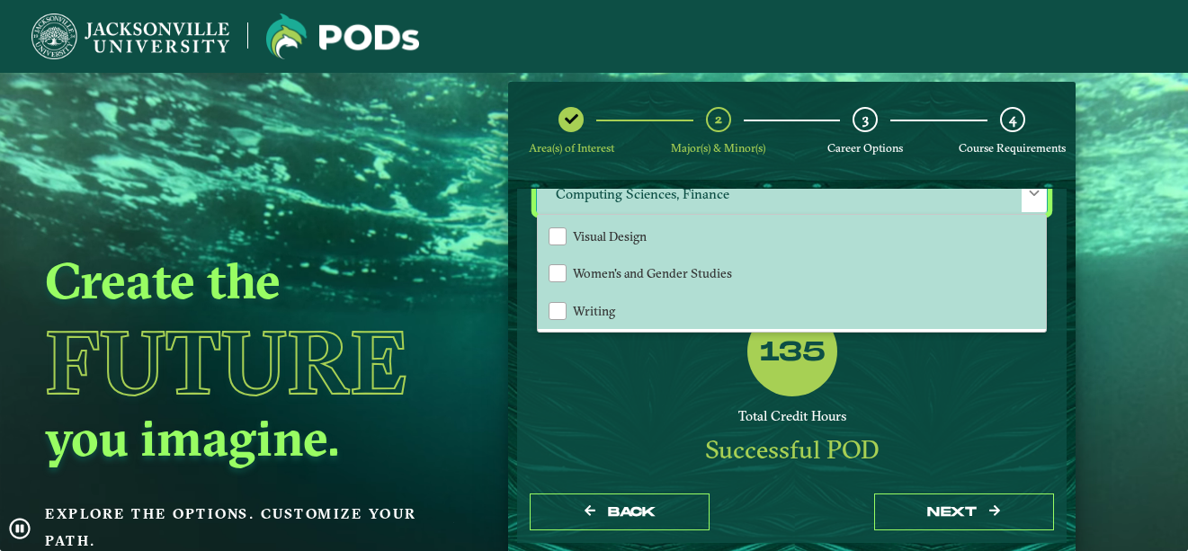
scroll to position [329, 0]
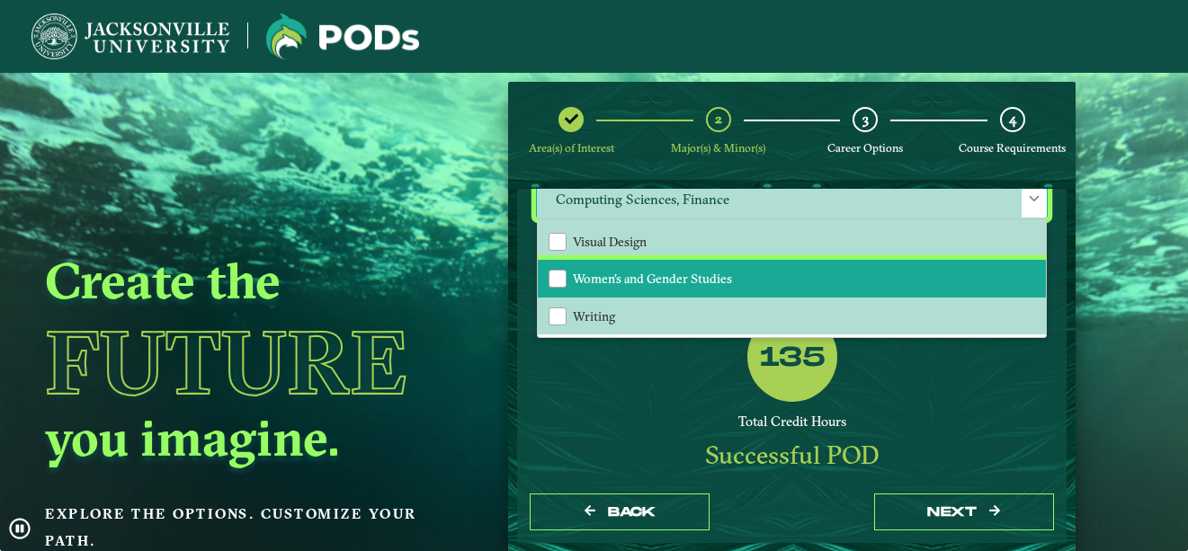
click at [892, 260] on li "Women's and Gender Studies" at bounding box center [792, 279] width 508 height 38
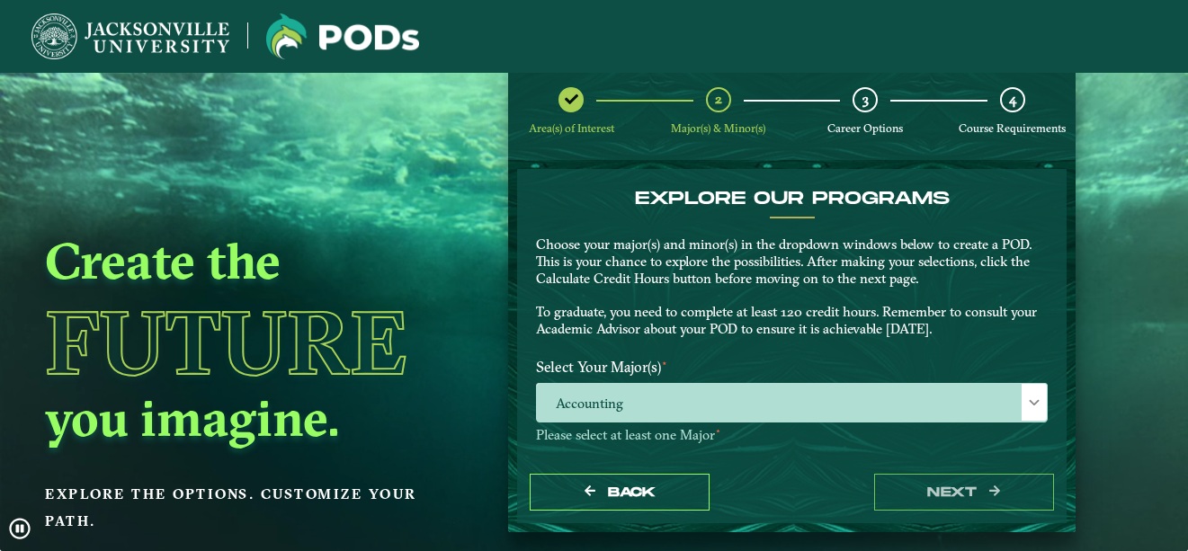
scroll to position [0, 0]
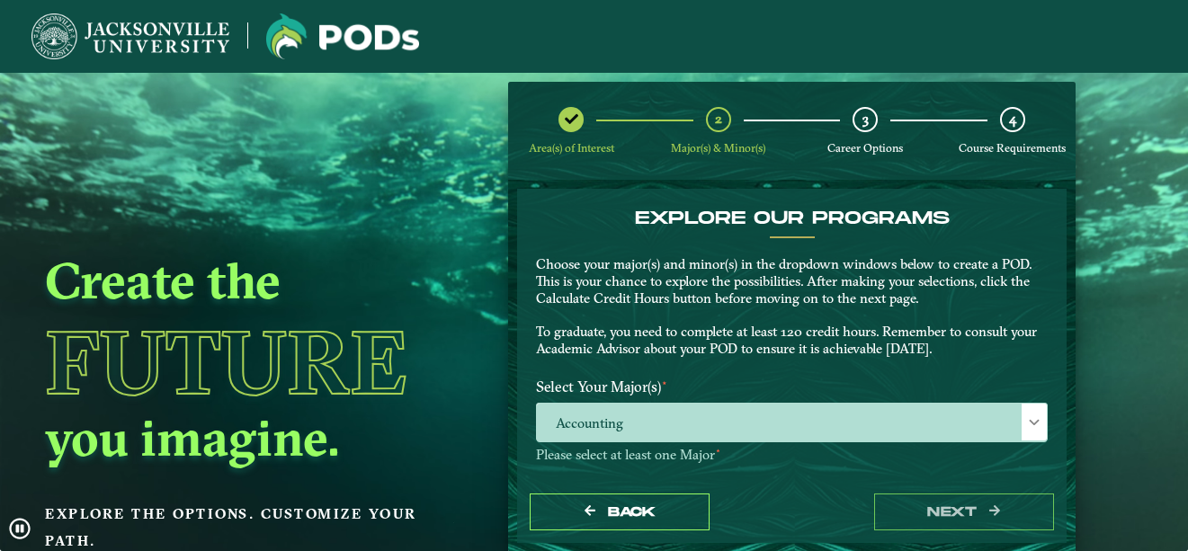
click at [862, 137] on div "3 Career Options" at bounding box center [865, 131] width 25 height 49
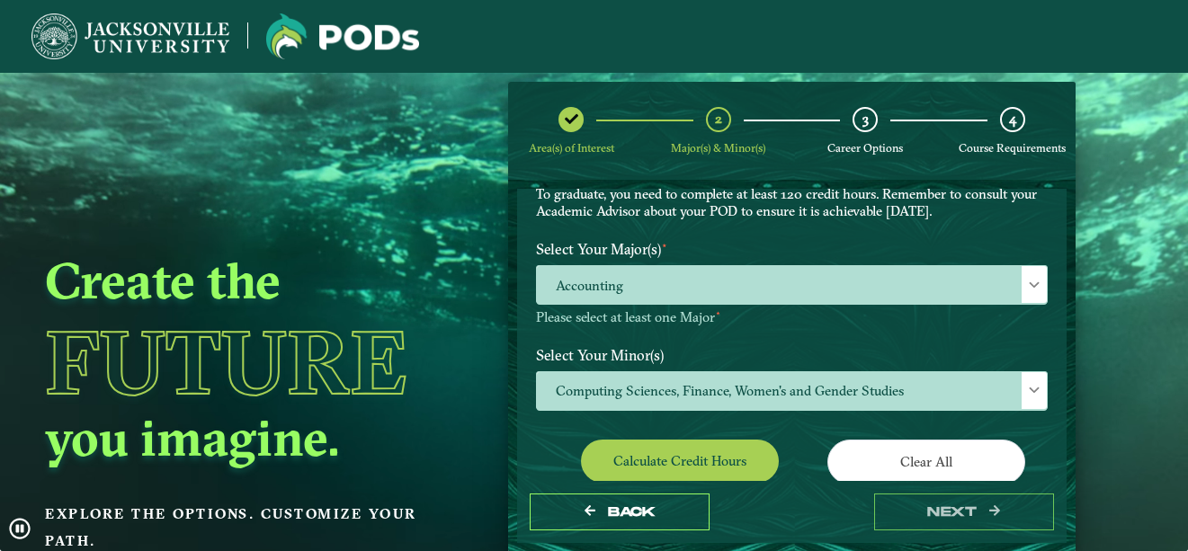
scroll to position [135, 0]
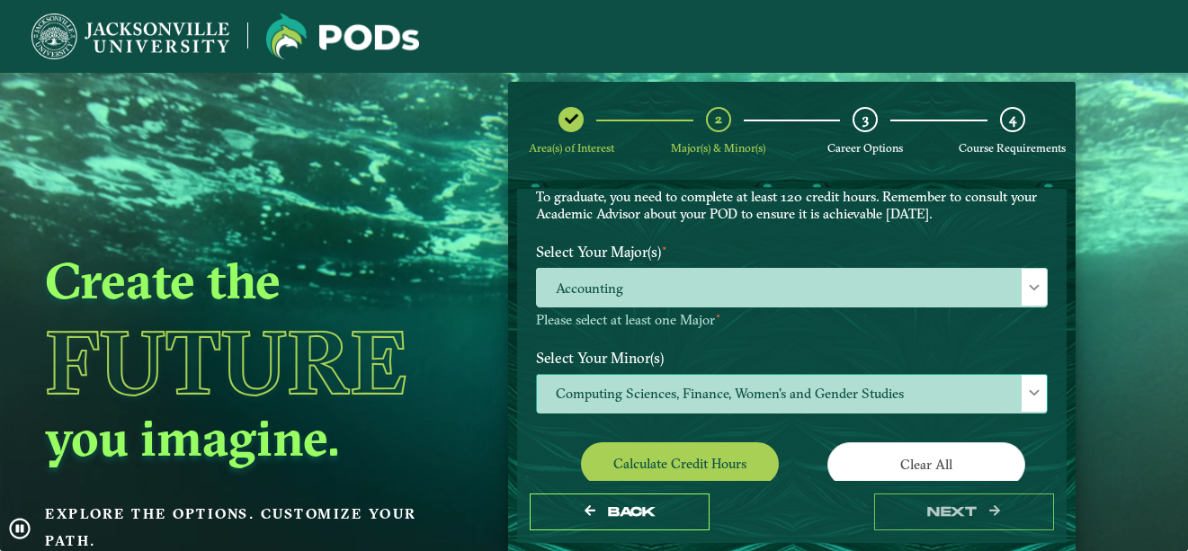
click at [848, 406] on span "Computing Sciences, Finance, Women's and Gender Studies" at bounding box center [792, 394] width 510 height 39
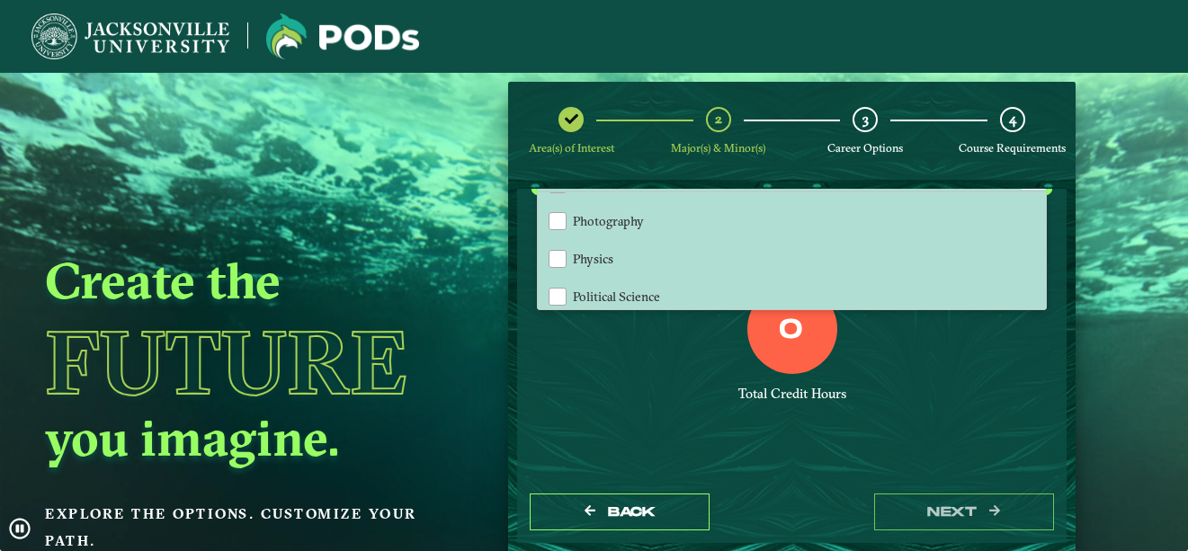
scroll to position [1951, 0]
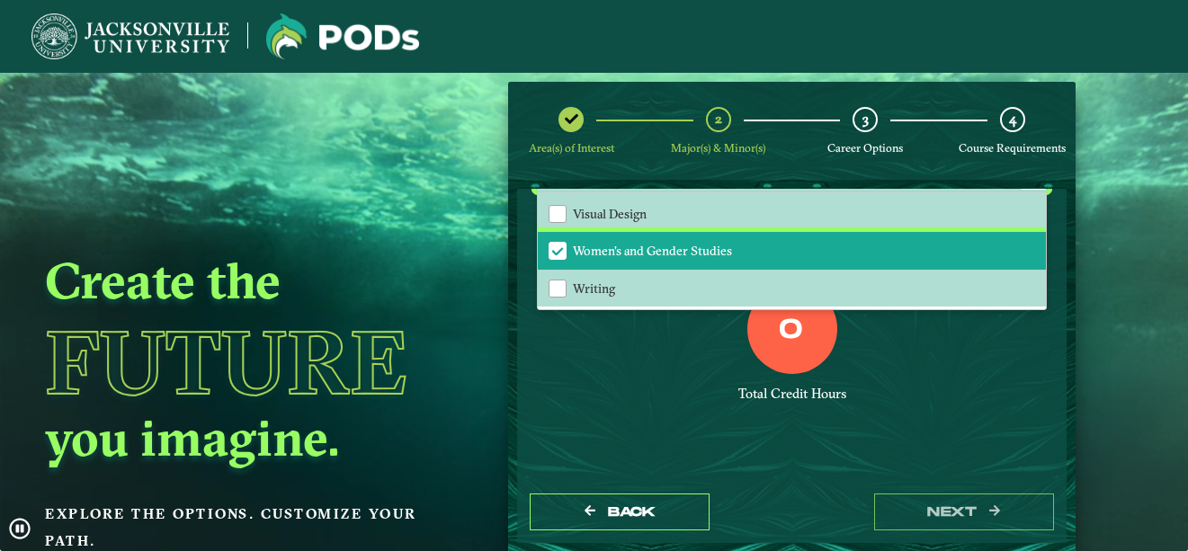
click at [561, 253] on span "Women's and Gender Studies" at bounding box center [558, 251] width 16 height 16
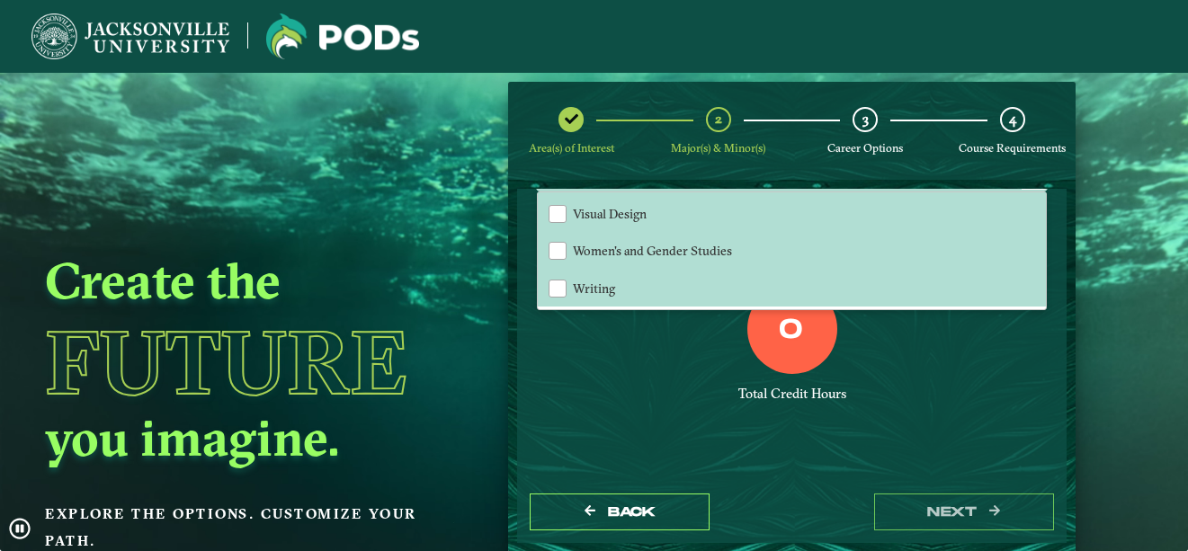
click at [950, 397] on div "Total Credit Hours" at bounding box center [792, 394] width 512 height 17
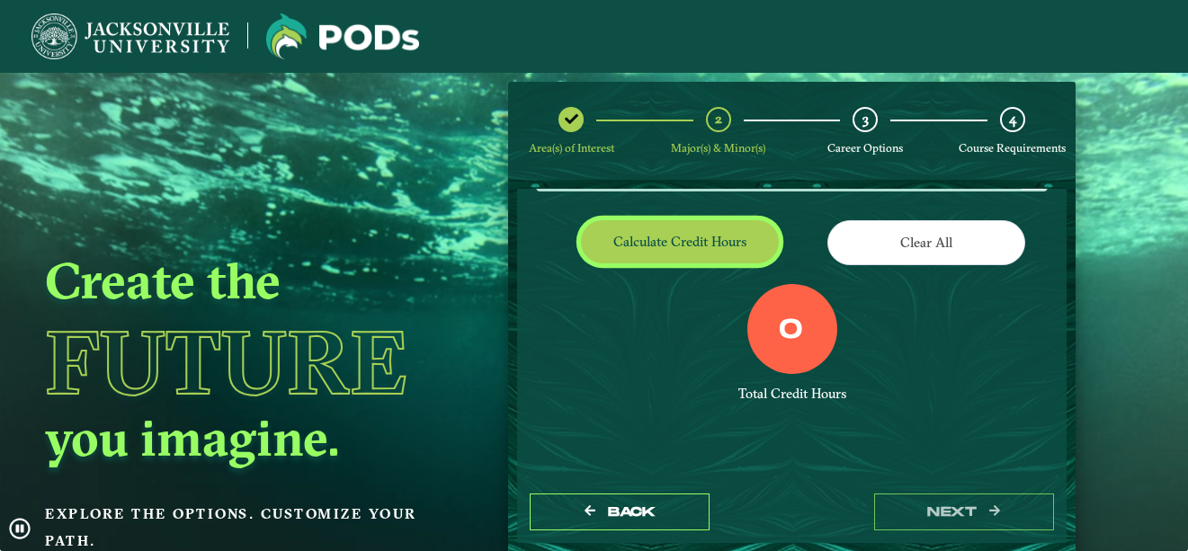
click at [725, 255] on button "Calculate credit hours" at bounding box center [680, 241] width 198 height 42
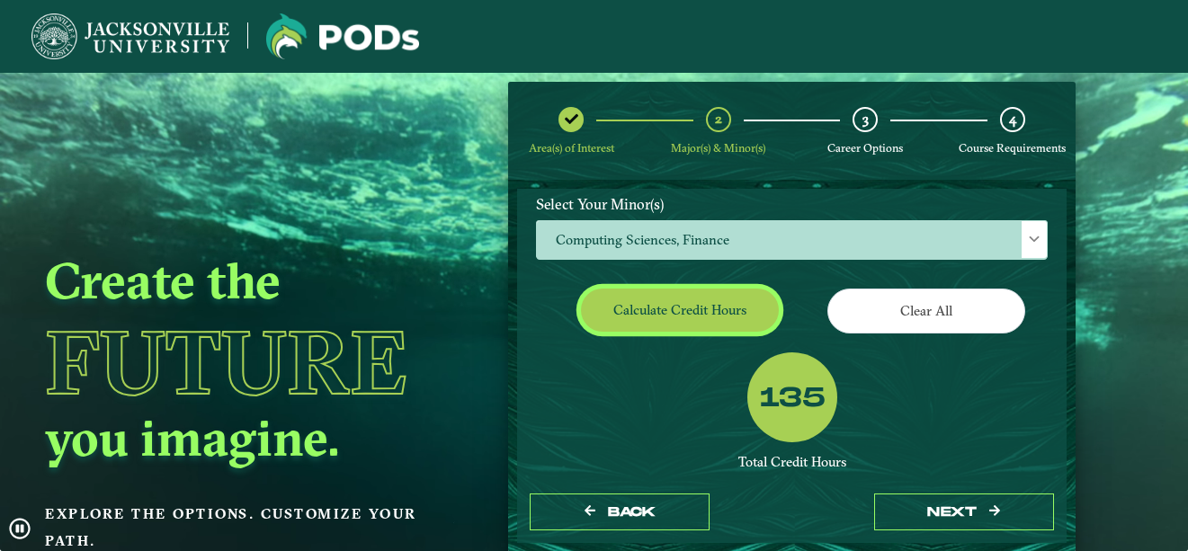
scroll to position [279, 0]
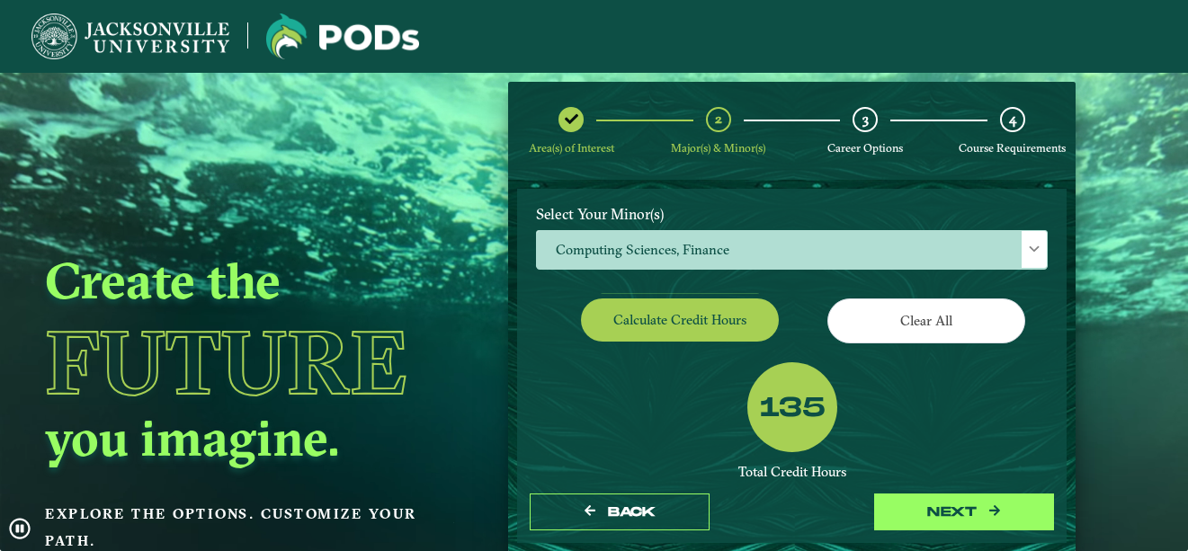
click at [971, 519] on button "next" at bounding box center [964, 512] width 180 height 37
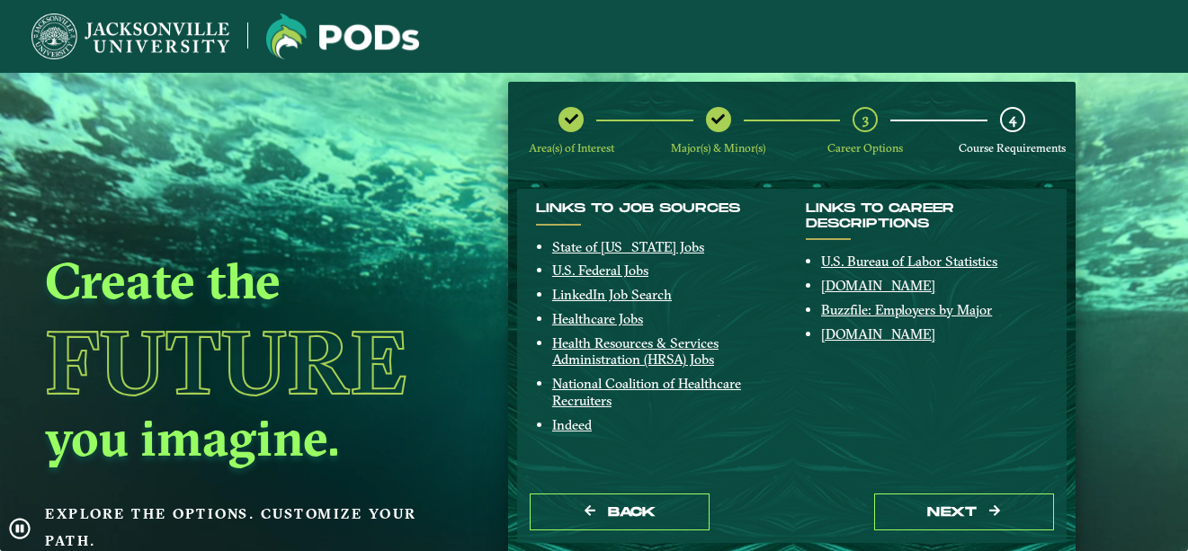
scroll to position [457, 0]
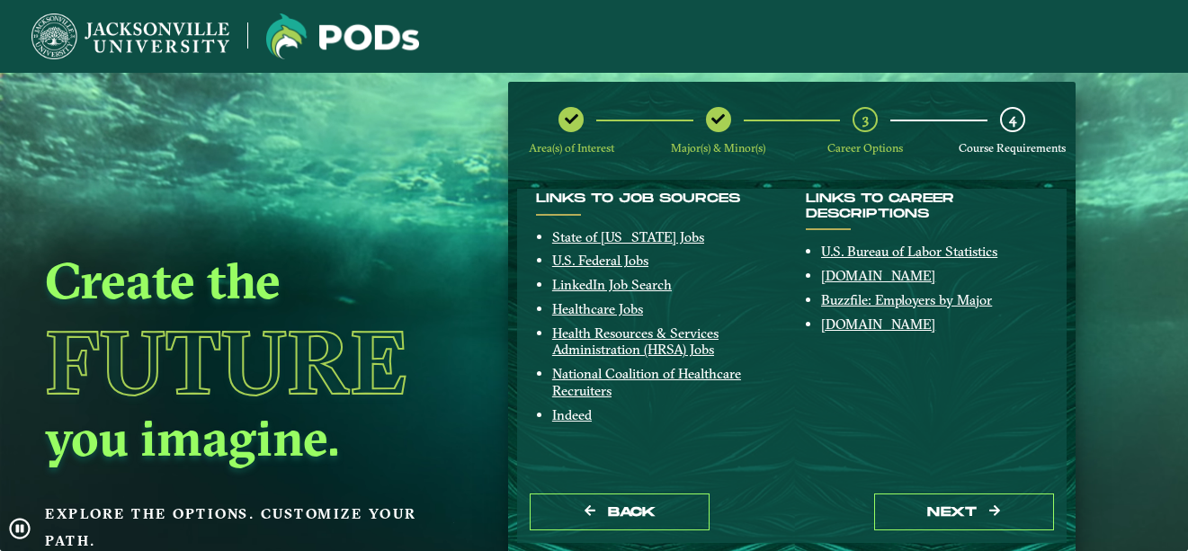
click at [655, 243] on link "State of Florida Jobs" at bounding box center [628, 236] width 152 height 17
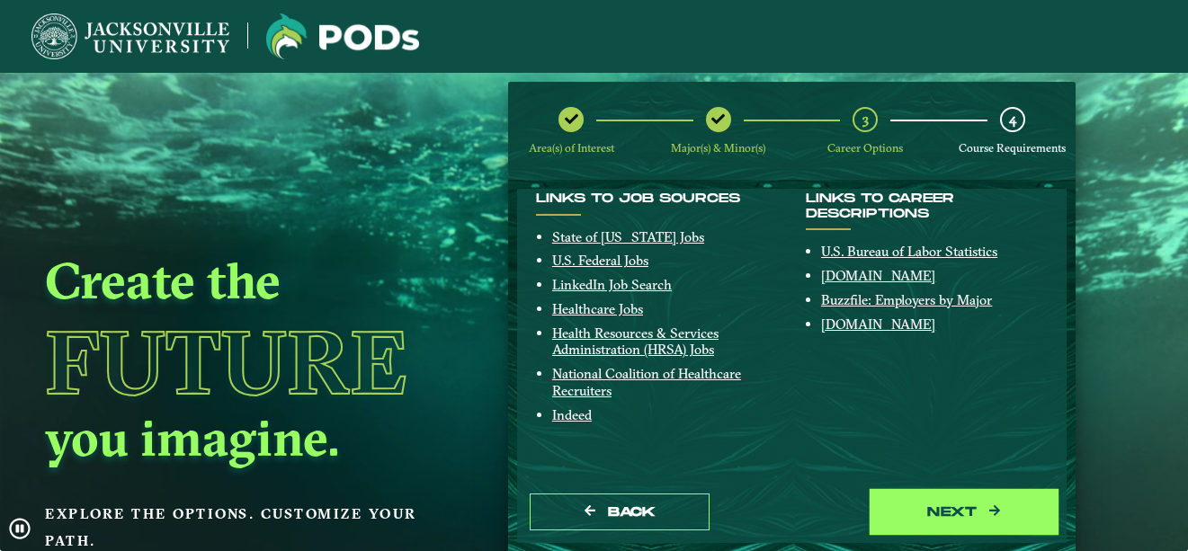
click at [949, 511] on button "next" at bounding box center [964, 512] width 180 height 37
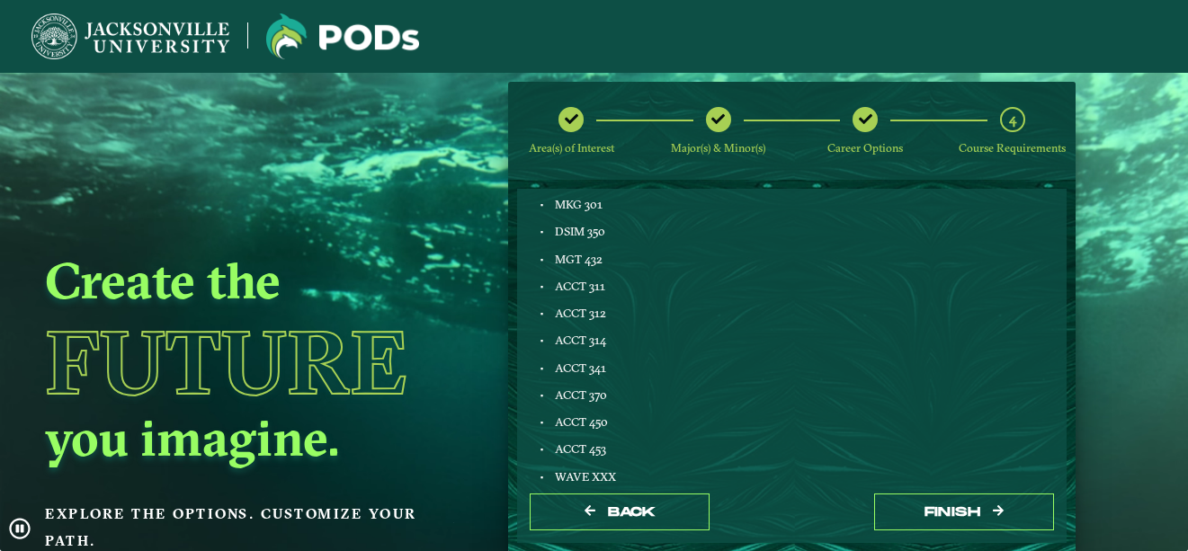
scroll to position [1237, 0]
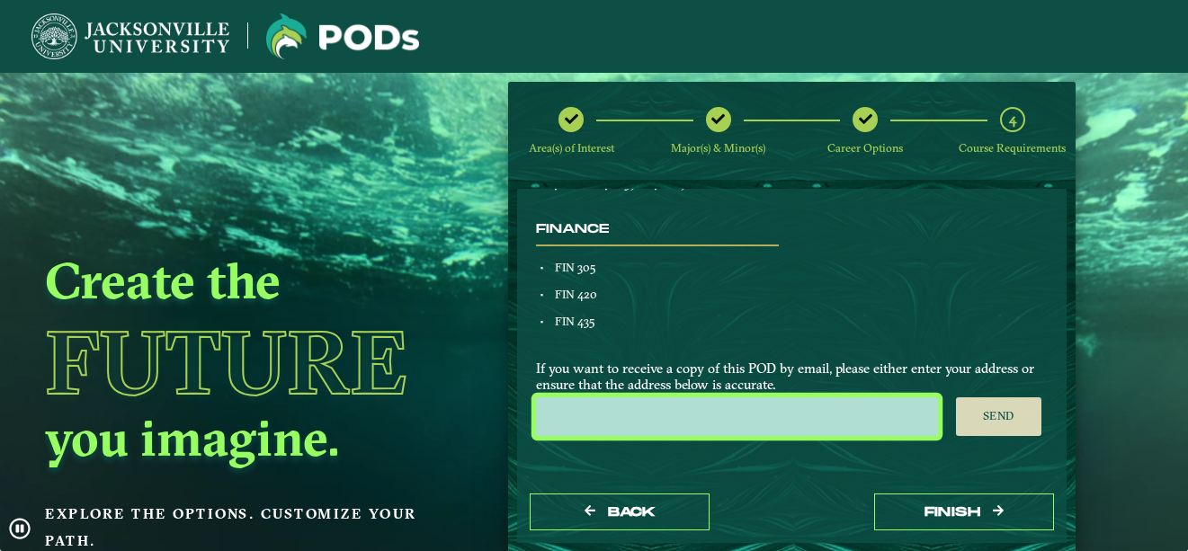
click at [876, 420] on input "email" at bounding box center [737, 417] width 402 height 39
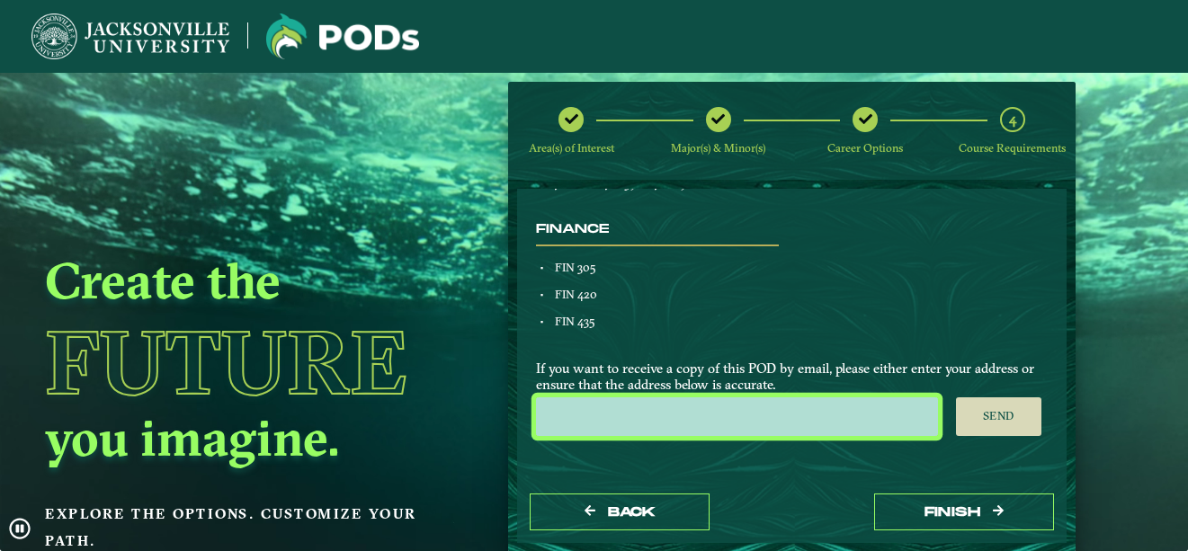
type input "caelyngholmes@gmail.com"
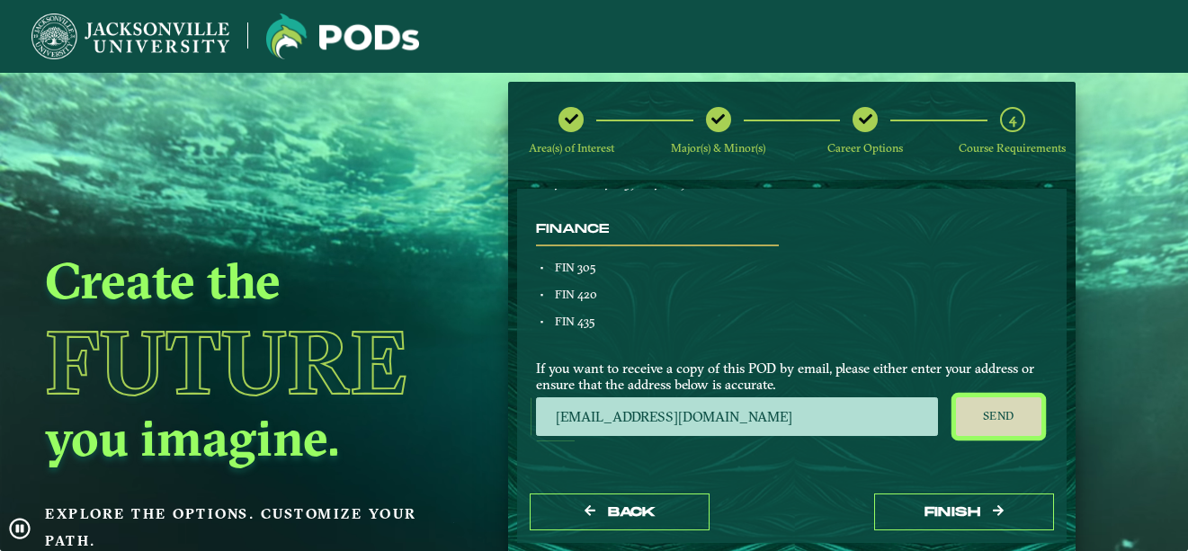
click at [1009, 417] on button "Send" at bounding box center [998, 418] width 85 height 40
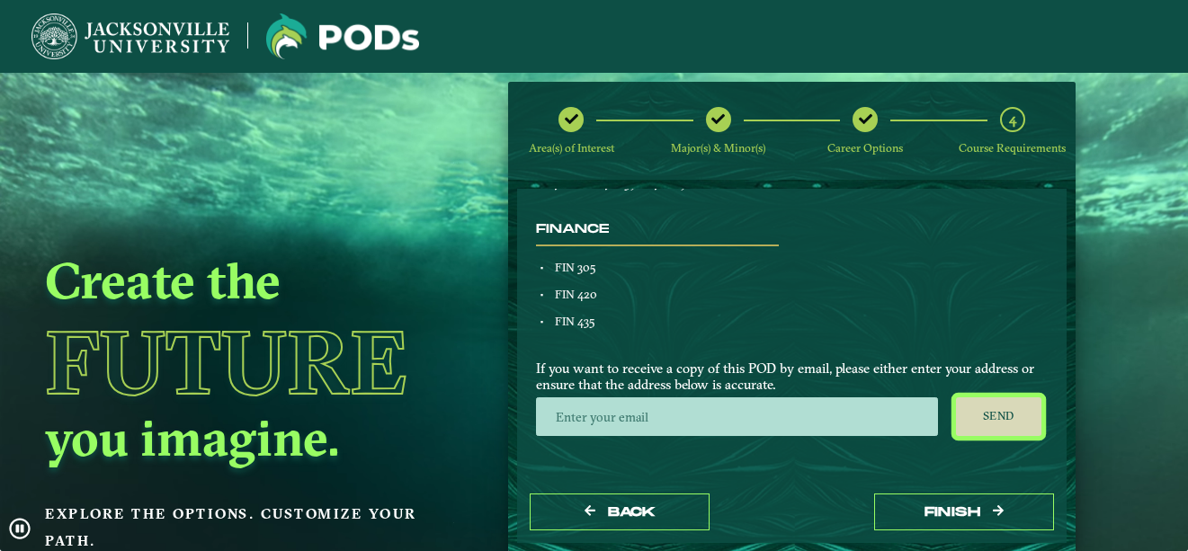
scroll to position [73, 0]
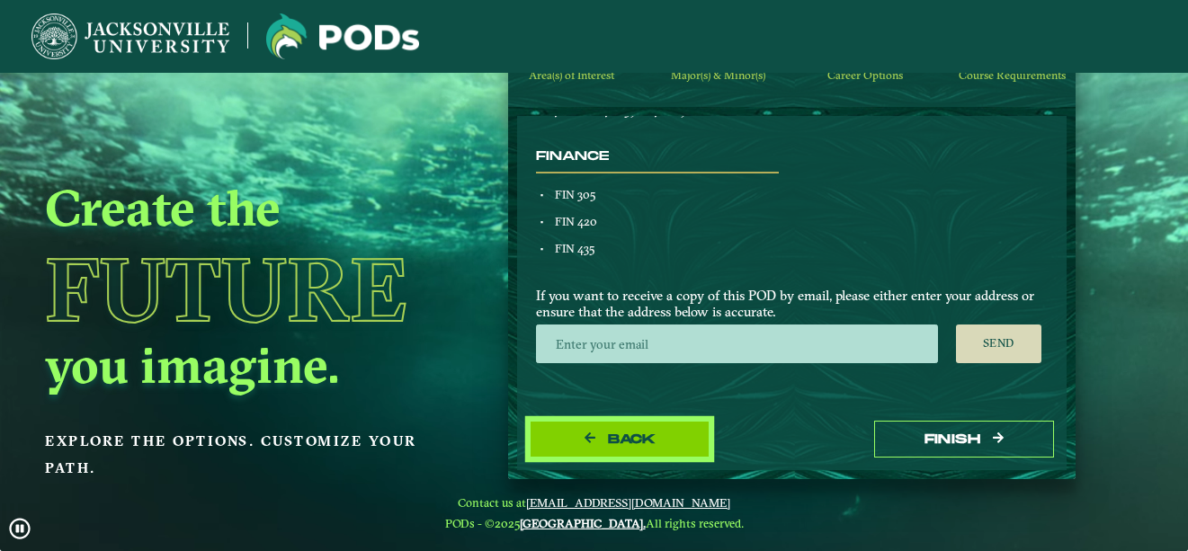
click at [627, 434] on span "Back" at bounding box center [632, 439] width 48 height 15
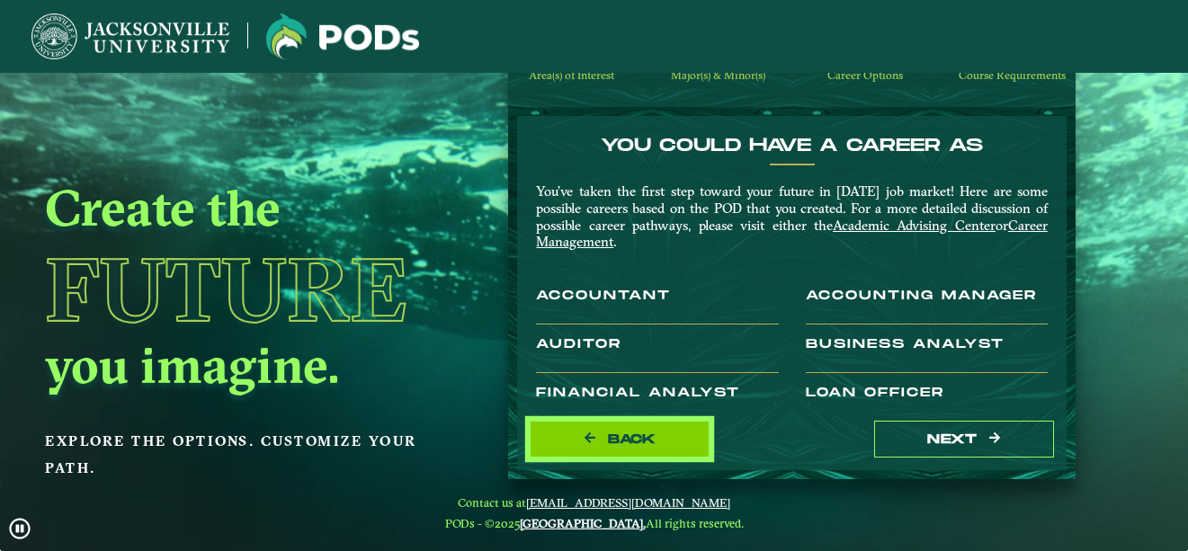
click at [640, 445] on span "Back" at bounding box center [632, 439] width 48 height 15
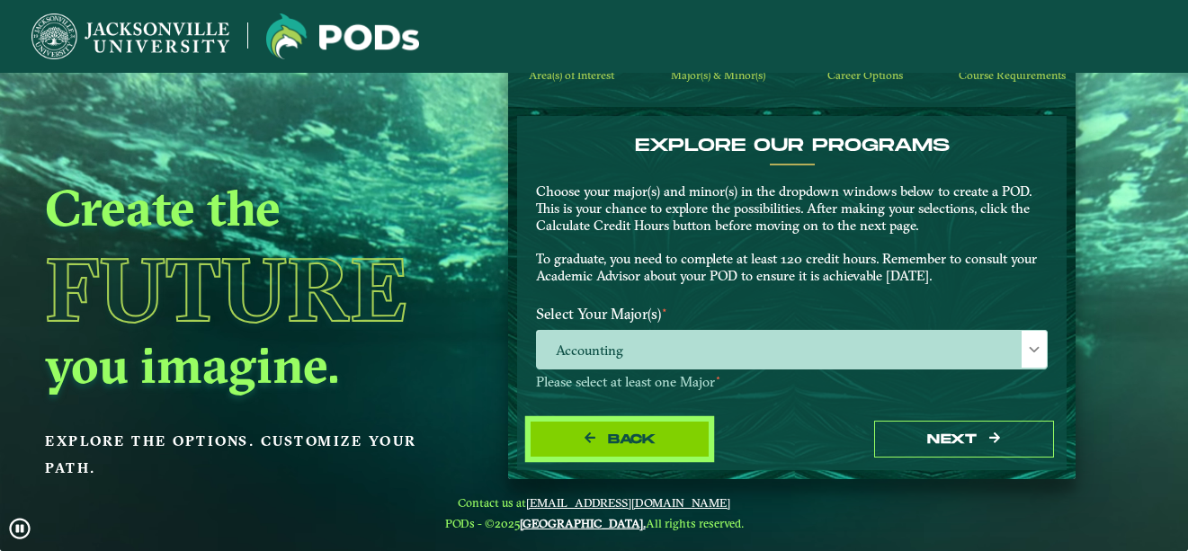
click at [640, 445] on span "Back" at bounding box center [632, 439] width 48 height 15
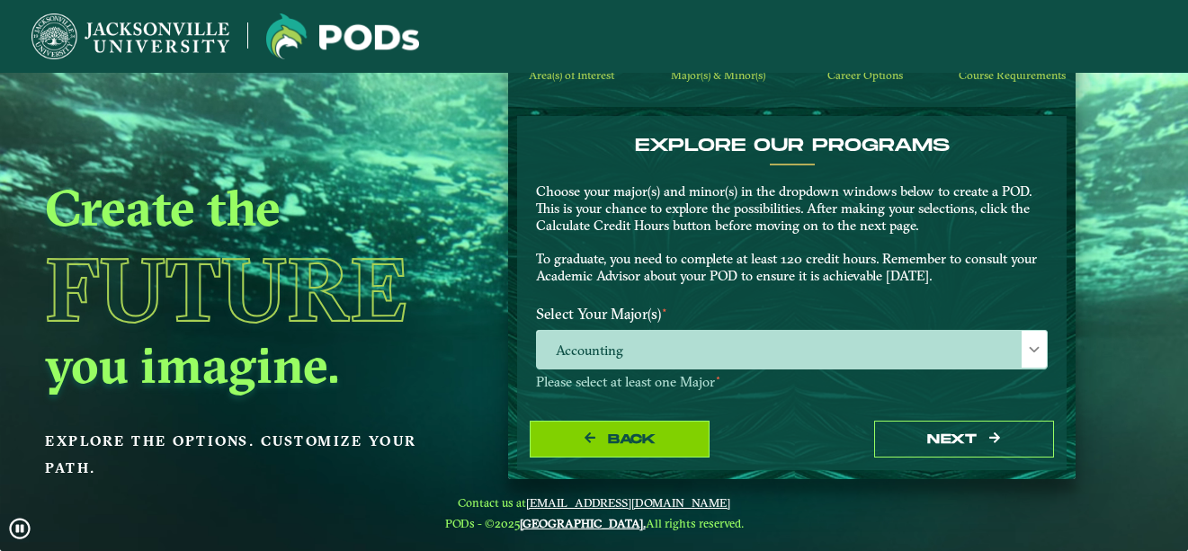
select select "[object Object]"
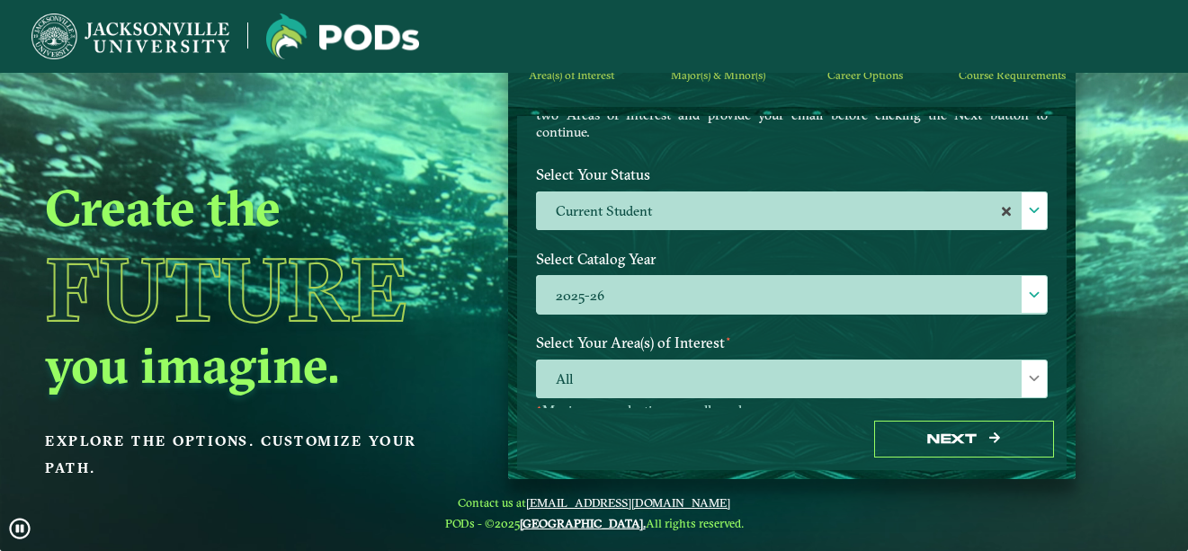
scroll to position [0, 0]
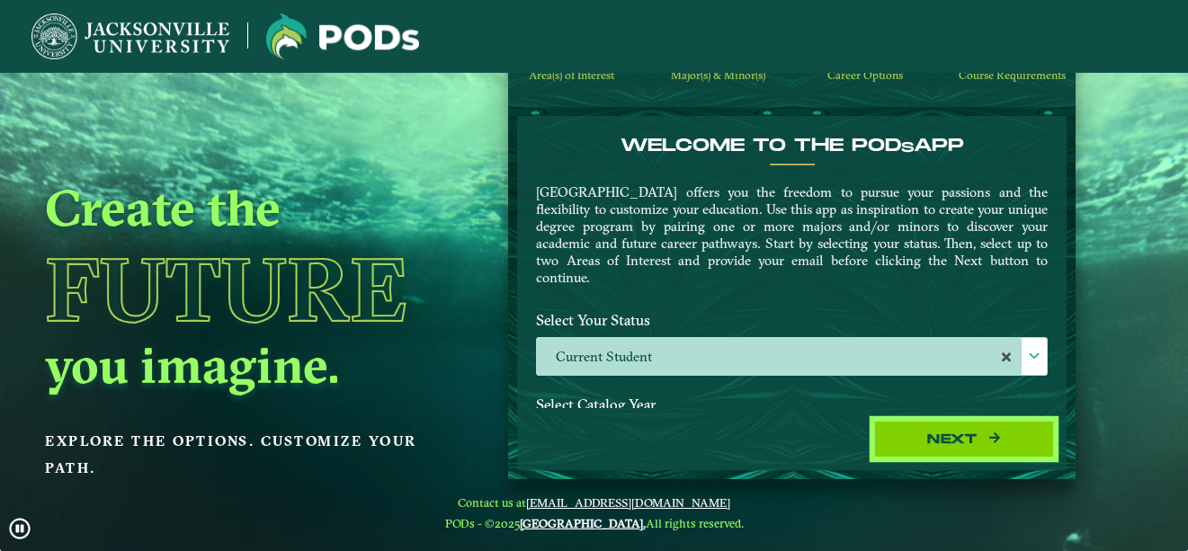
click at [932, 438] on button "Next" at bounding box center [964, 439] width 180 height 37
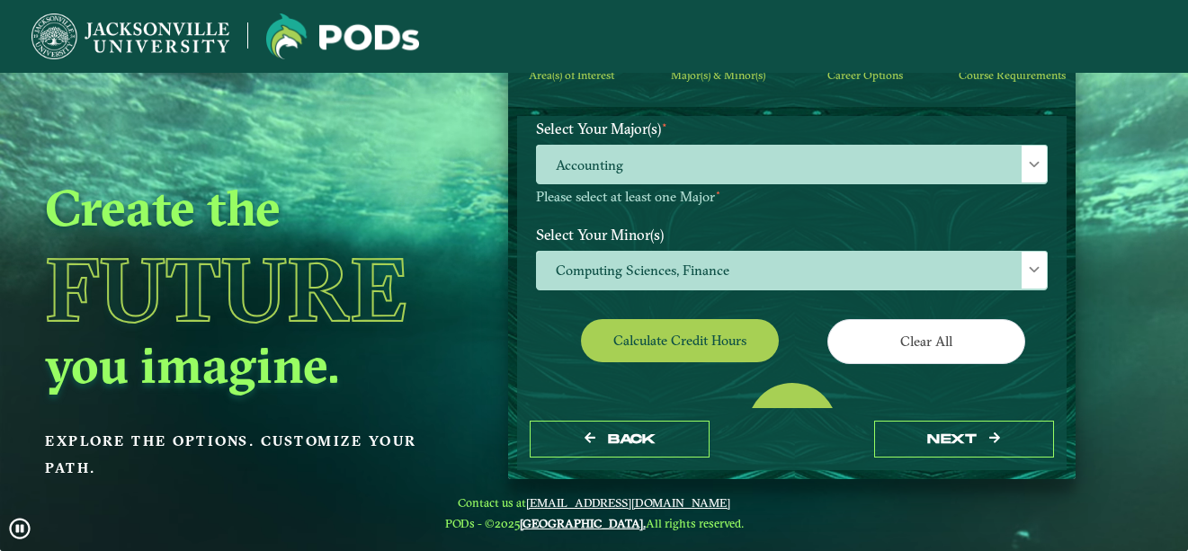
scroll to position [189, 0]
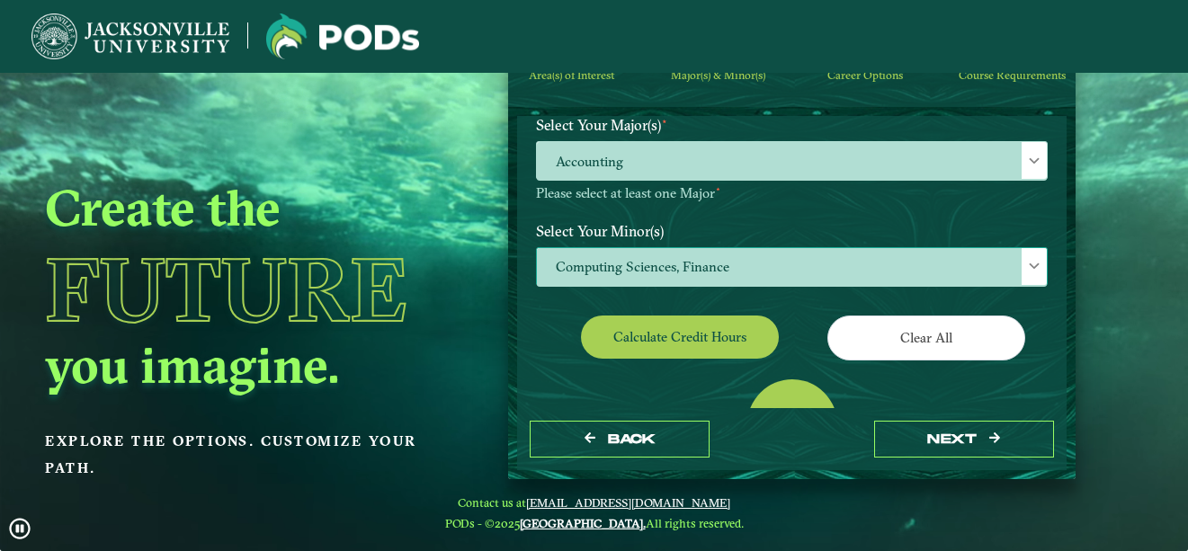
click at [832, 278] on span "Computing Sciences, Finance" at bounding box center [792, 267] width 510 height 39
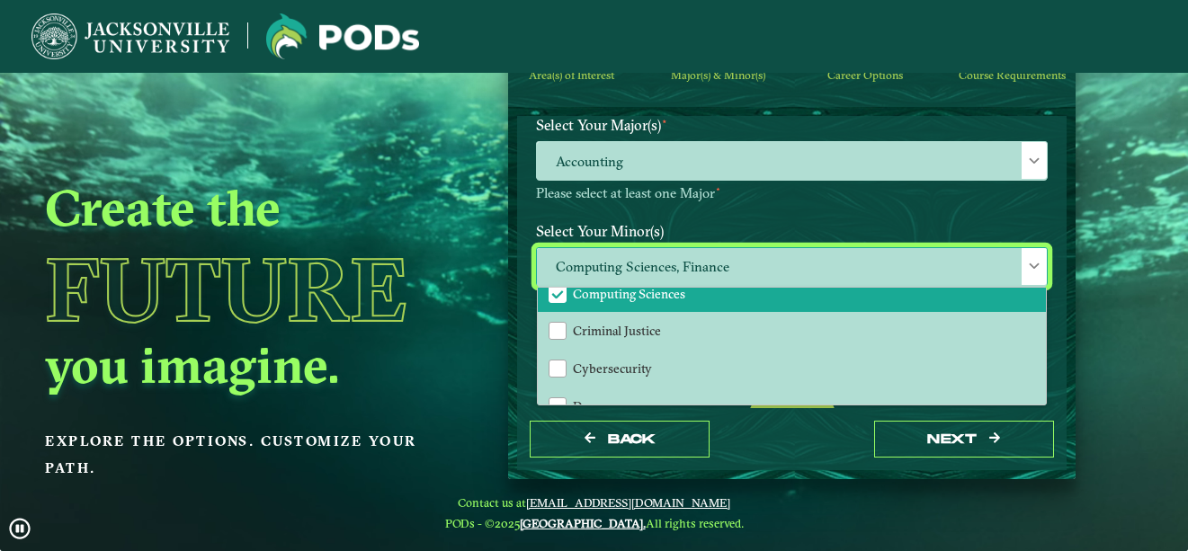
scroll to position [577, 0]
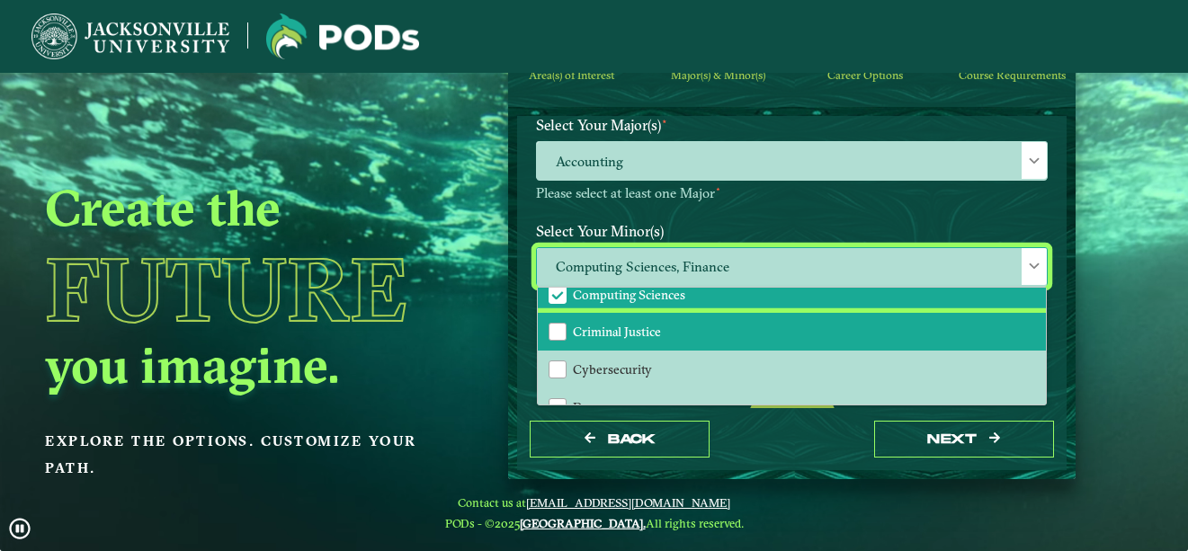
click at [732, 328] on li "Criminal Justice" at bounding box center [792, 332] width 508 height 38
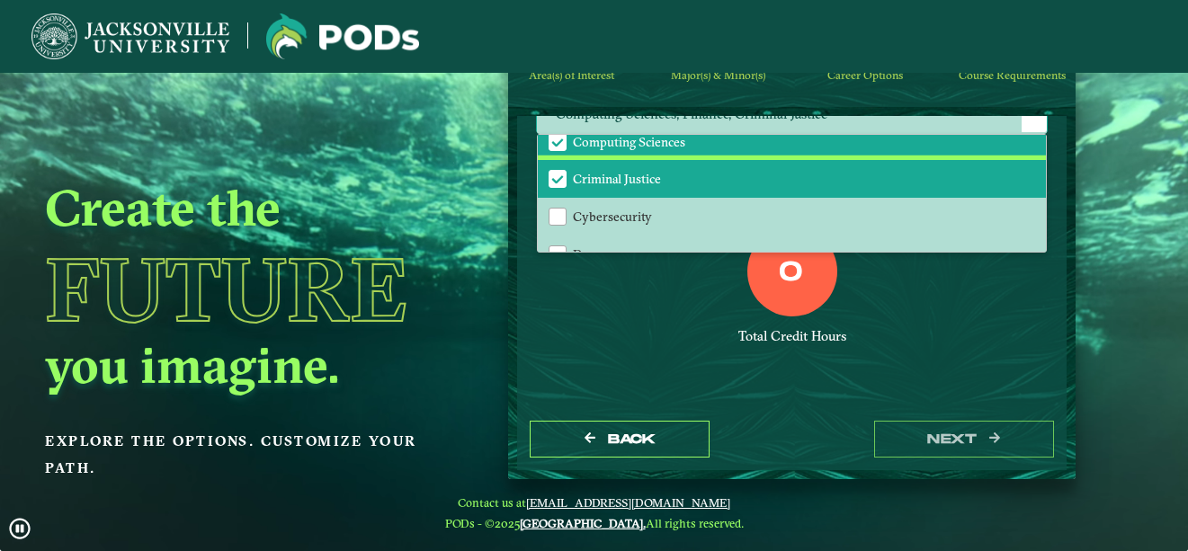
scroll to position [357, 0]
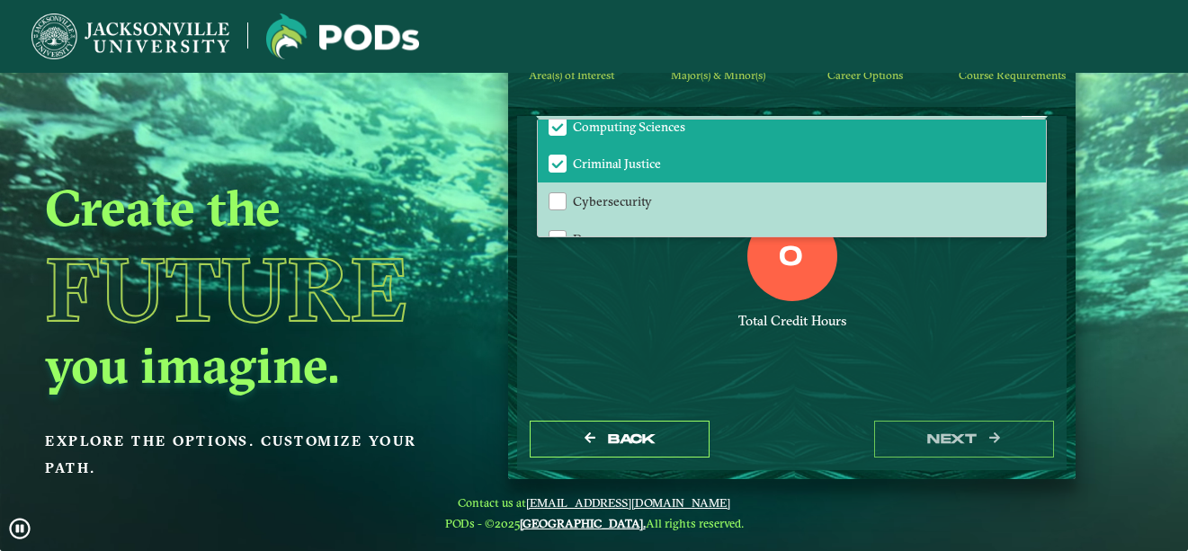
click at [872, 344] on div "0 Total Credit Hours" at bounding box center [792, 287] width 539 height 153
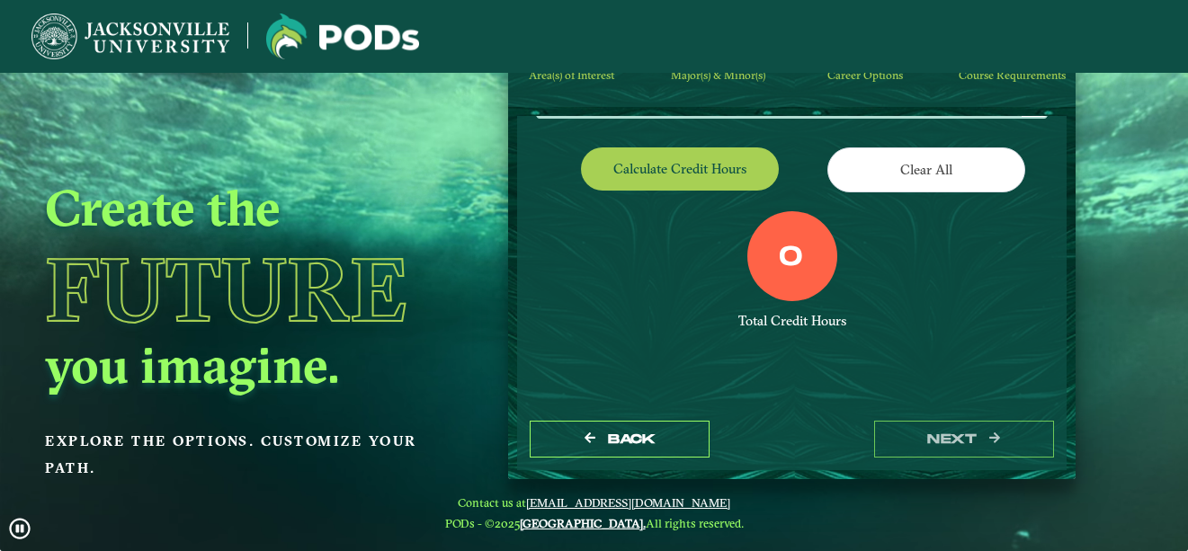
click at [716, 160] on button "Calculate credit hours" at bounding box center [680, 169] width 198 height 42
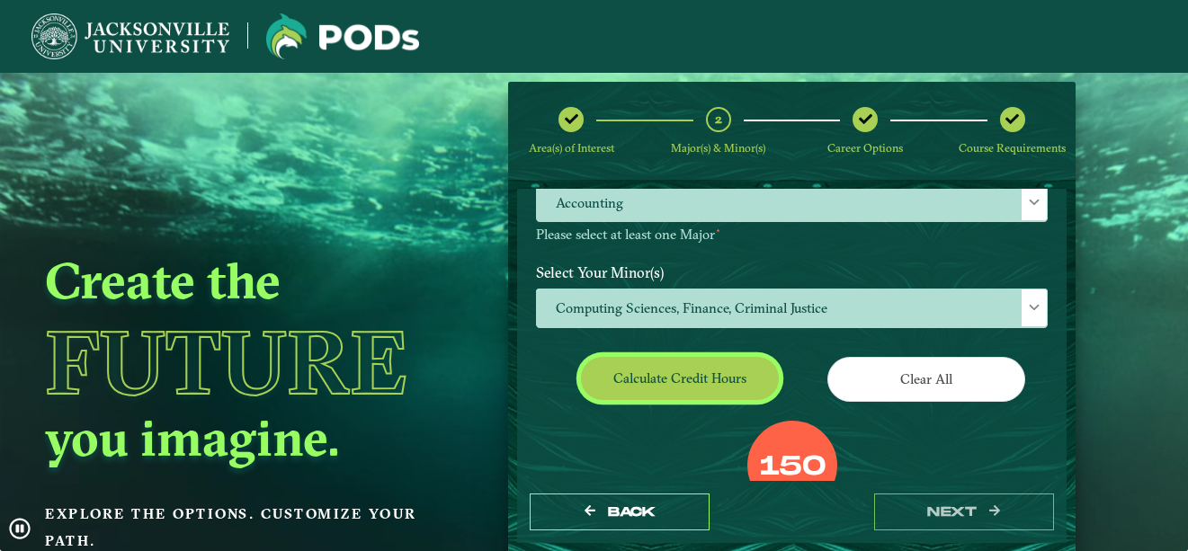
scroll to position [228, 0]
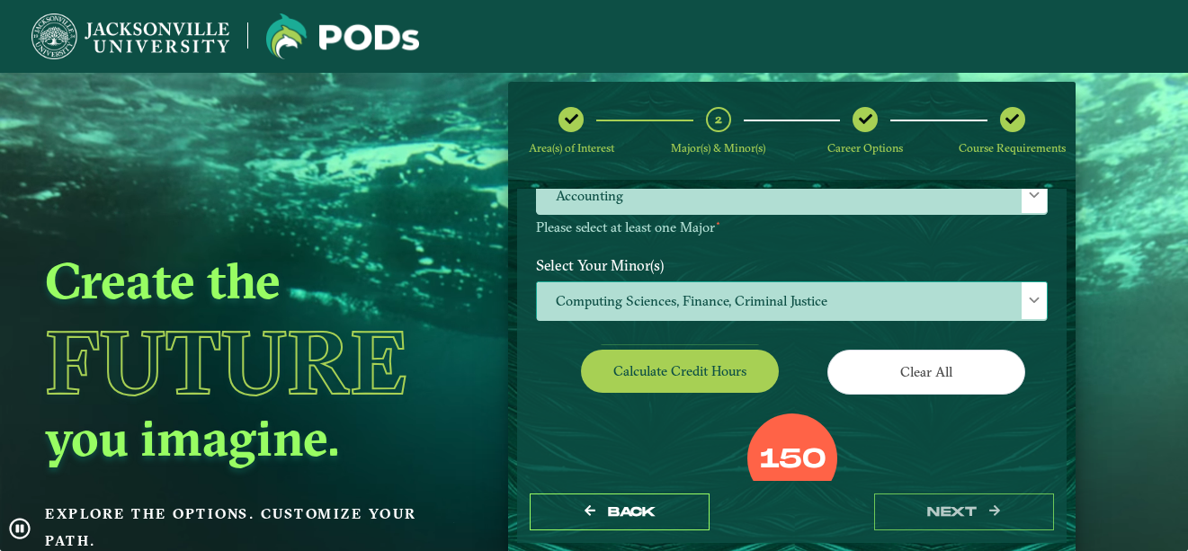
click at [972, 302] on span "Computing Sciences, Finance, Criminal Justice" at bounding box center [792, 301] width 510 height 39
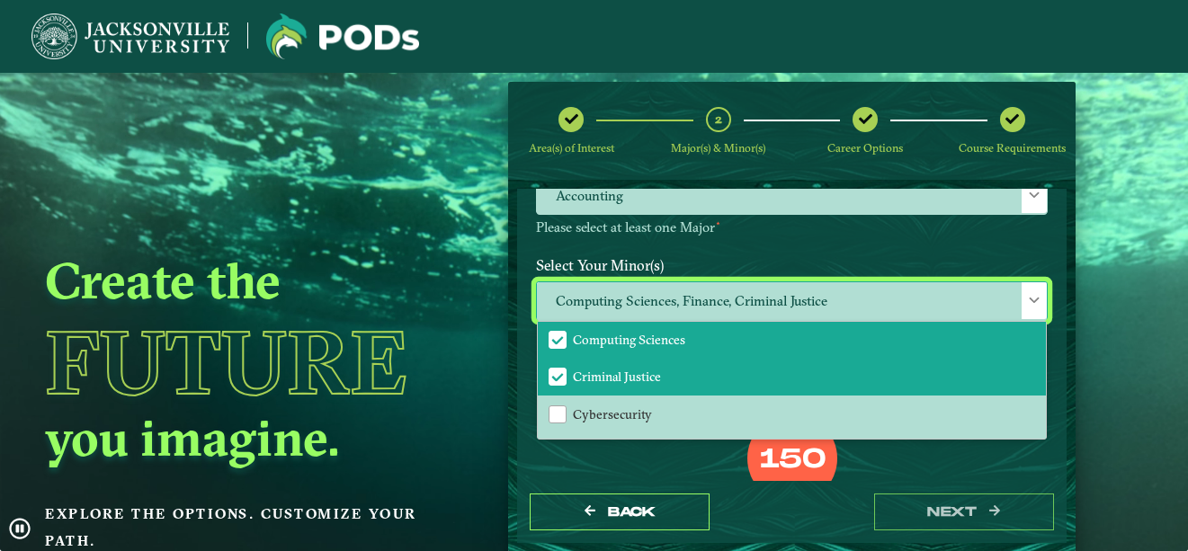
scroll to position [565, 0]
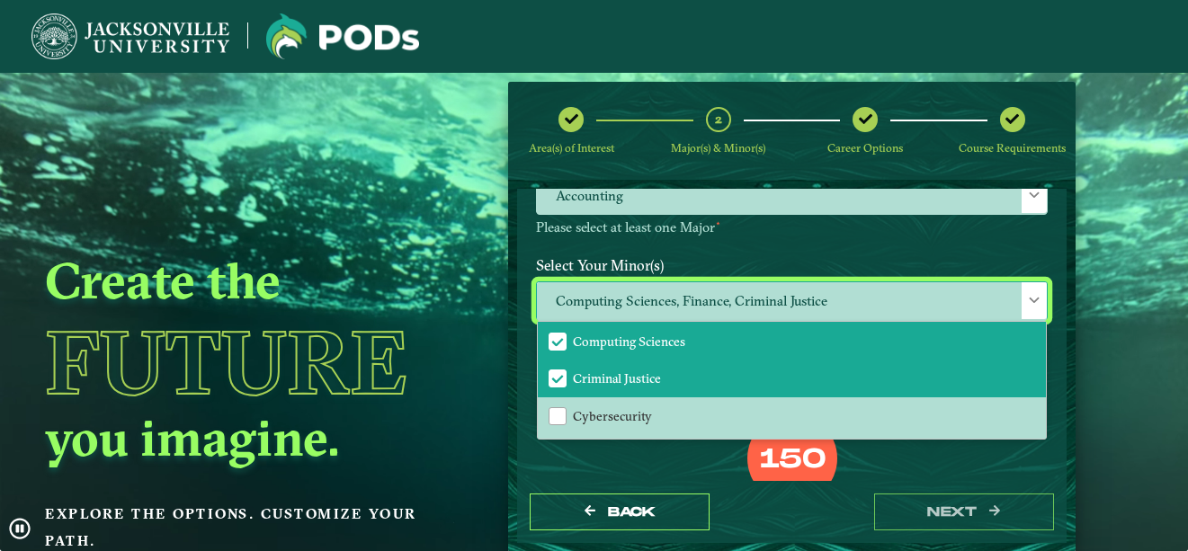
click at [744, 344] on li "Computing Sciences" at bounding box center [792, 341] width 508 height 38
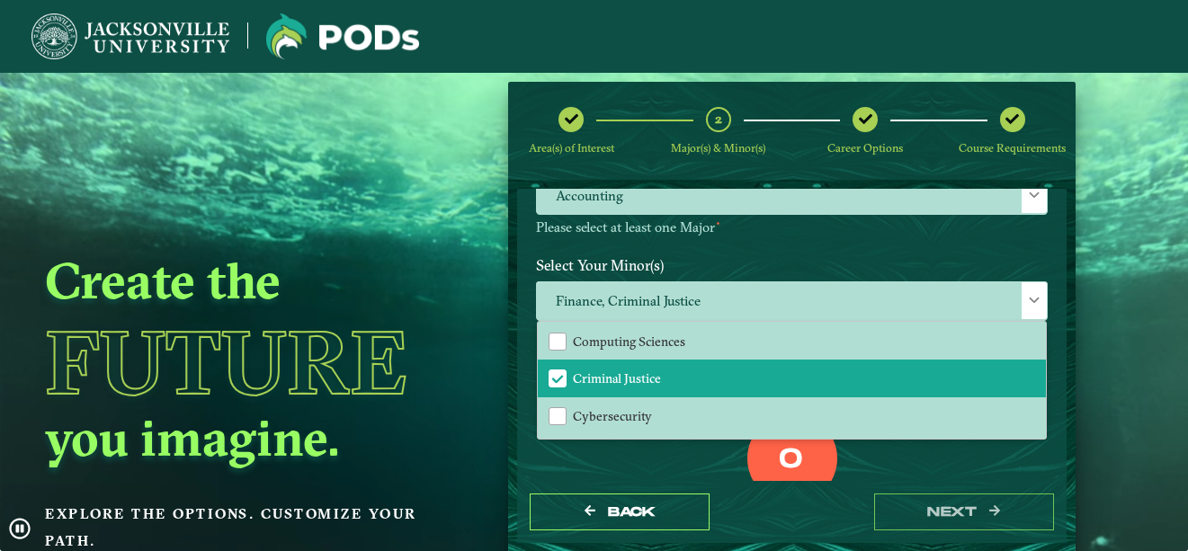
click at [683, 463] on div "0 Total Credit Hours" at bounding box center [792, 490] width 539 height 153
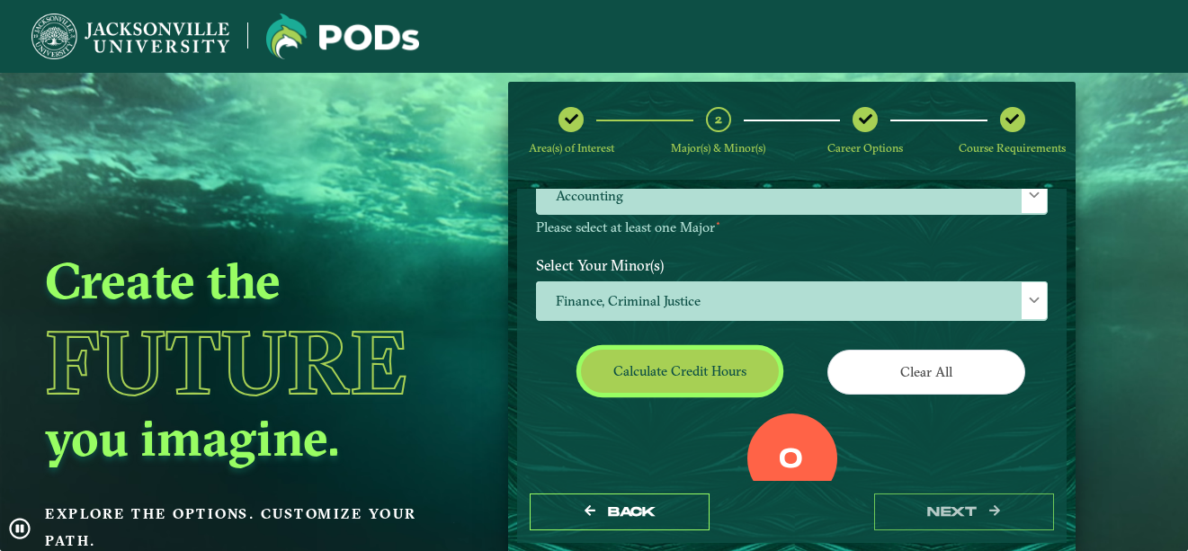
click at [702, 362] on button "Calculate credit hours" at bounding box center [680, 371] width 198 height 42
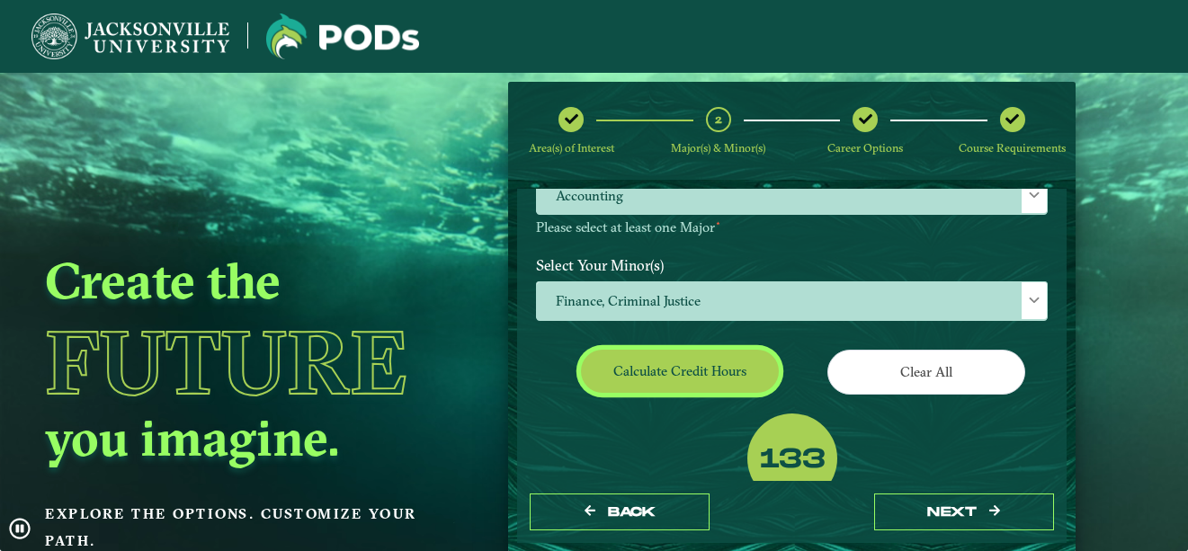
scroll to position [279, 0]
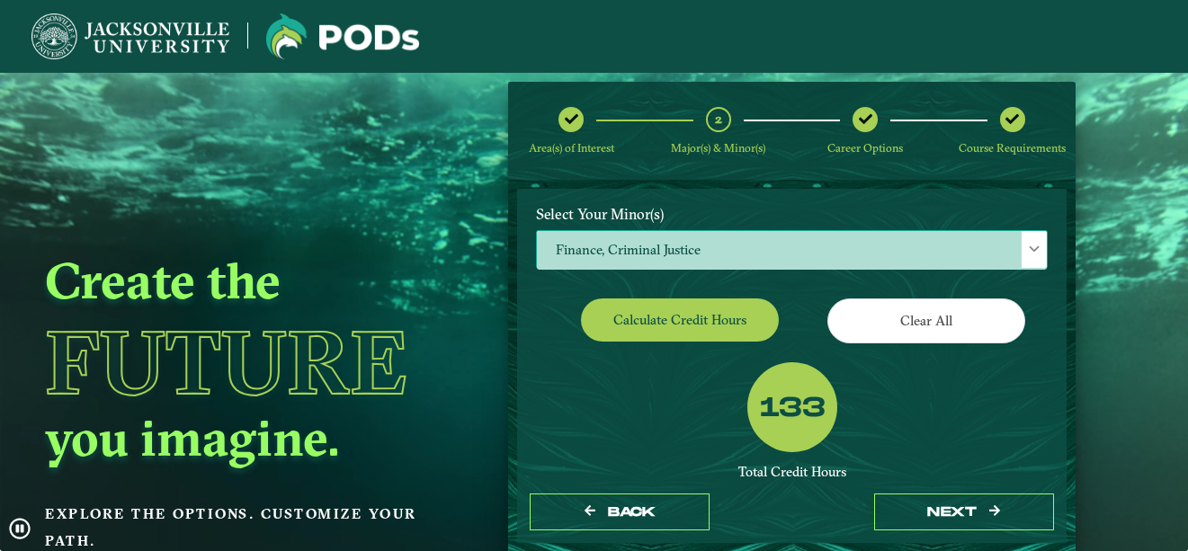
click at [837, 248] on span "Finance, Criminal Justice" at bounding box center [792, 250] width 510 height 39
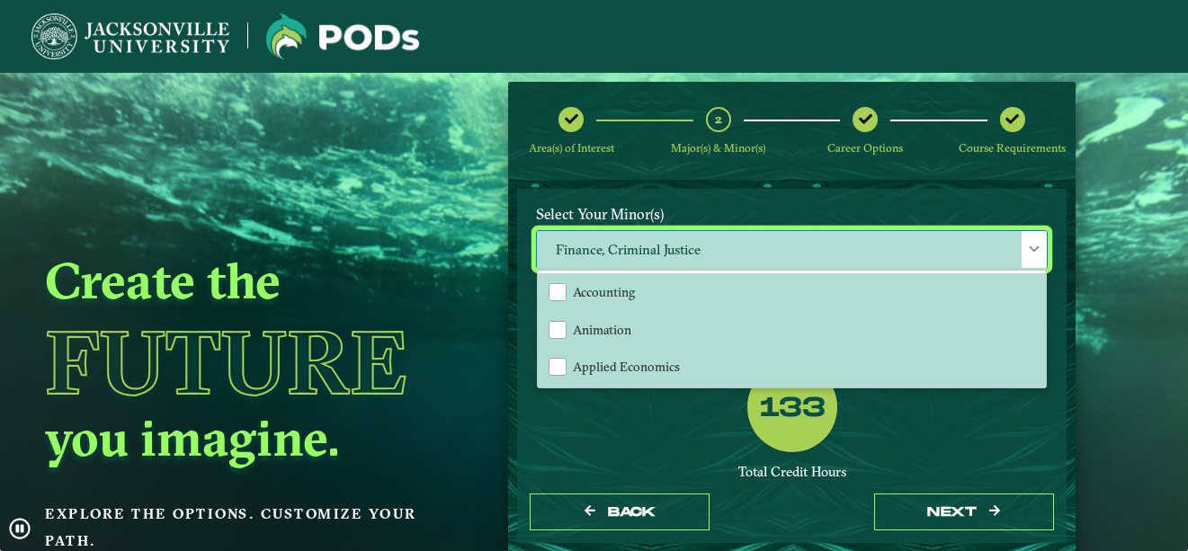
click at [762, 452] on div "133" at bounding box center [792, 407] width 90 height 90
